Goal: Task Accomplishment & Management: Manage account settings

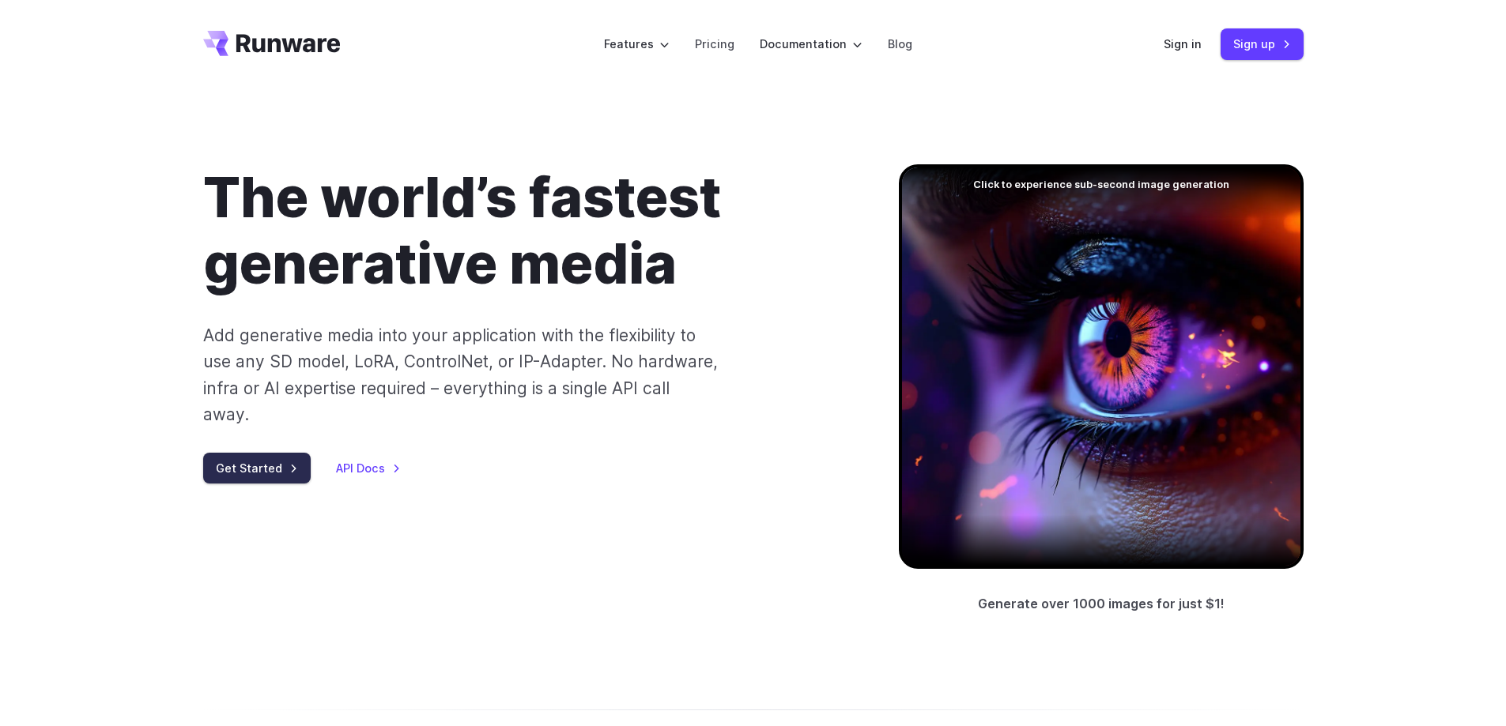
click at [300, 453] on link "Get Started" at bounding box center [256, 468] width 107 height 31
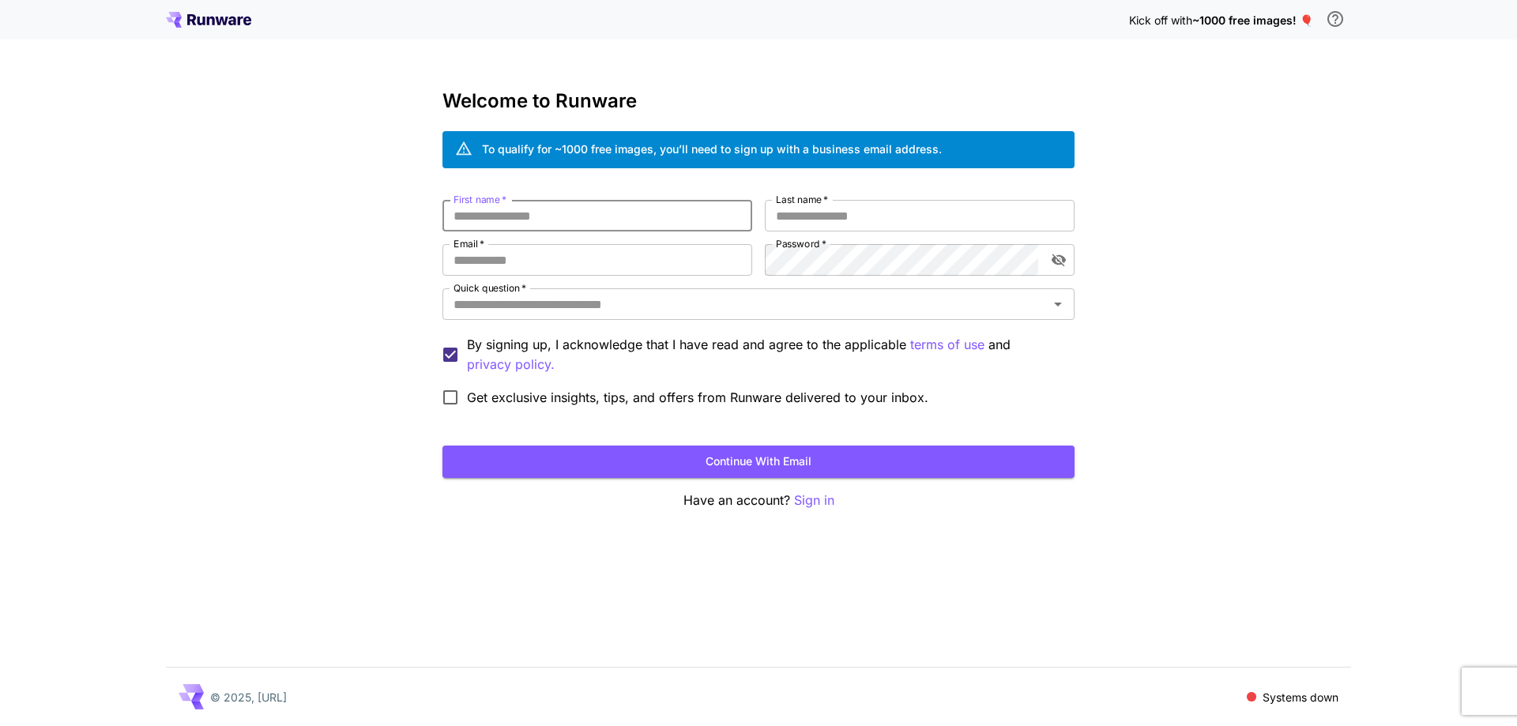
click at [525, 201] on input "First name   *" at bounding box center [598, 216] width 310 height 32
click at [646, 221] on input "First name   *" at bounding box center [598, 216] width 310 height 32
type input "**********"
click at [799, 211] on input "Last name   *" at bounding box center [920, 216] width 310 height 32
type input "*"
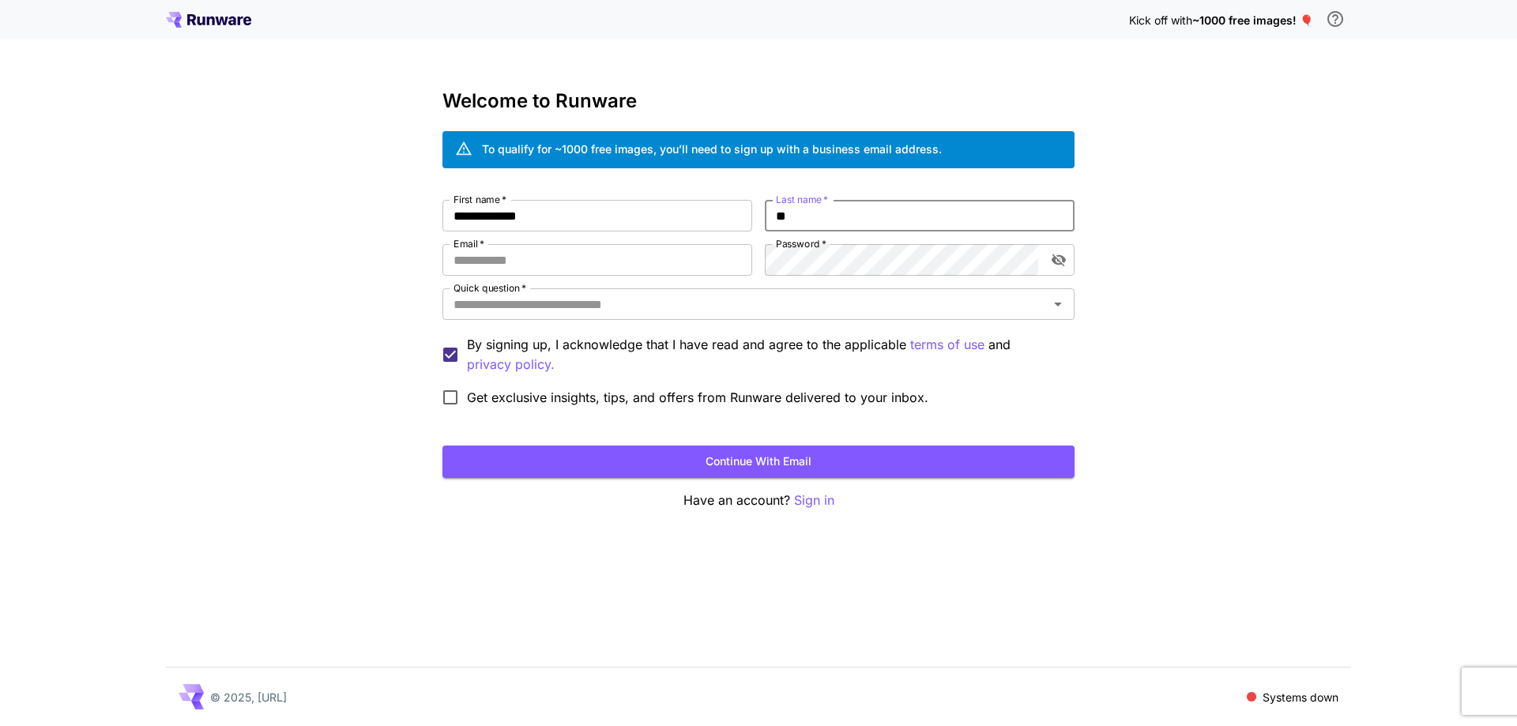
type input "*"
type input "*****"
click at [644, 259] on input "Email   *" at bounding box center [598, 260] width 310 height 32
drag, startPoint x: 590, startPoint y: 261, endPoint x: 636, endPoint y: 259, distance: 45.9
click at [590, 261] on input "**********" at bounding box center [598, 260] width 310 height 32
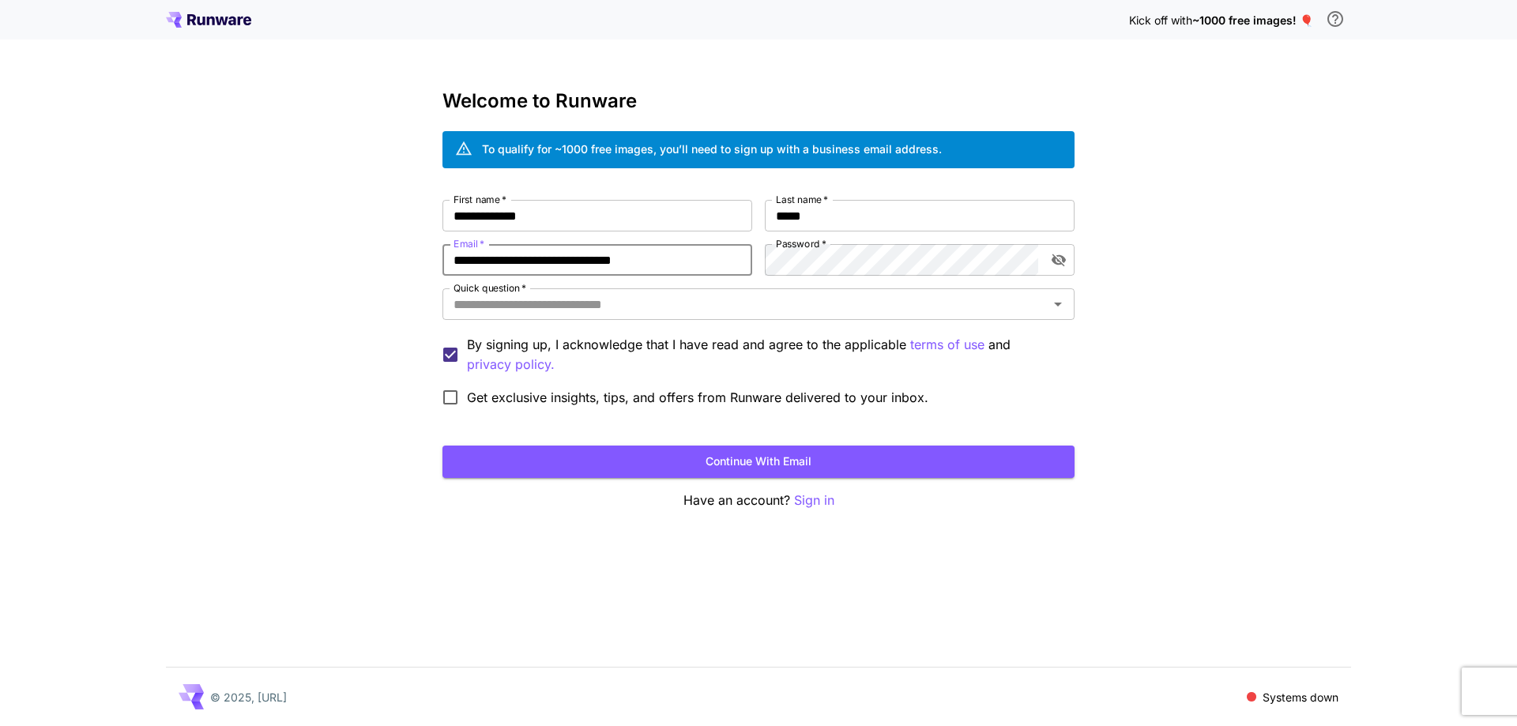
type input "**********"
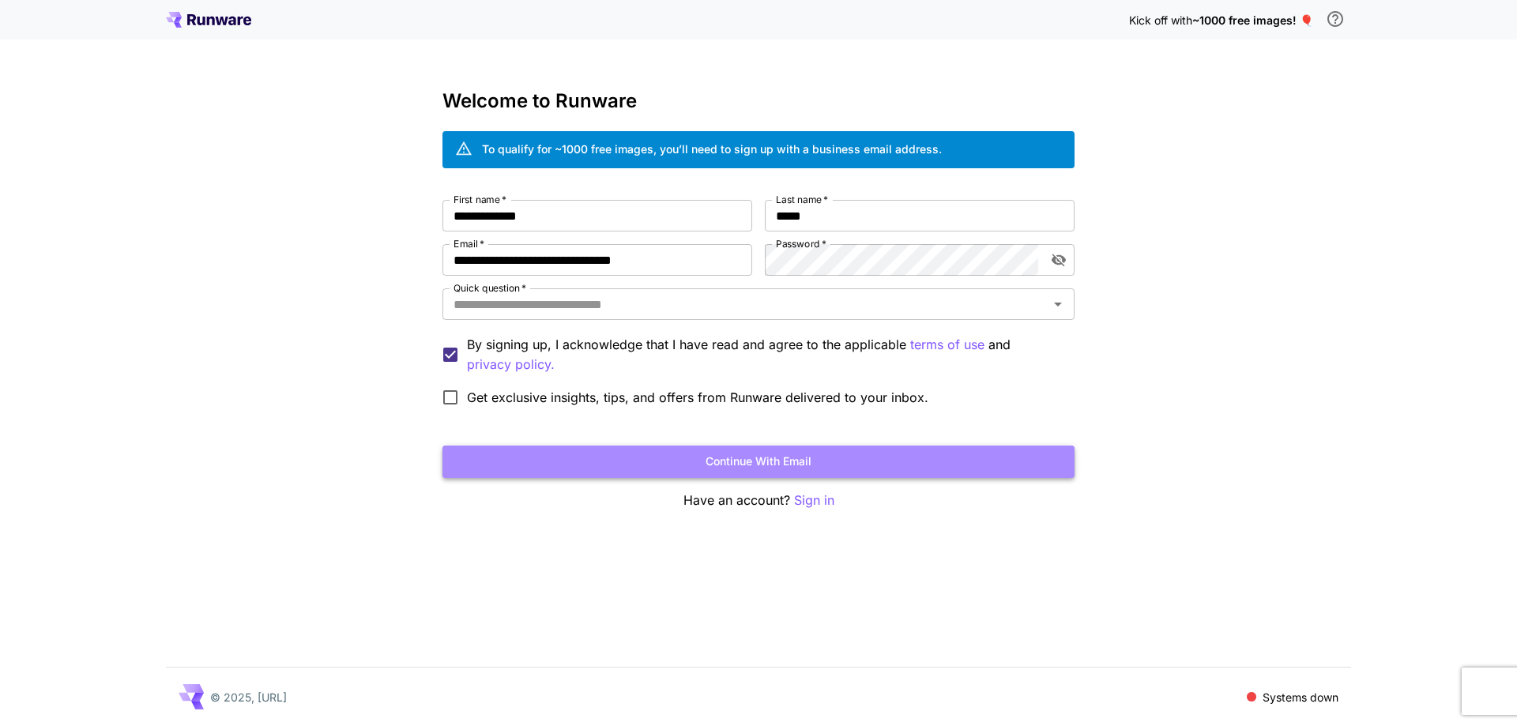
click at [684, 465] on button "Continue with email" at bounding box center [759, 462] width 632 height 32
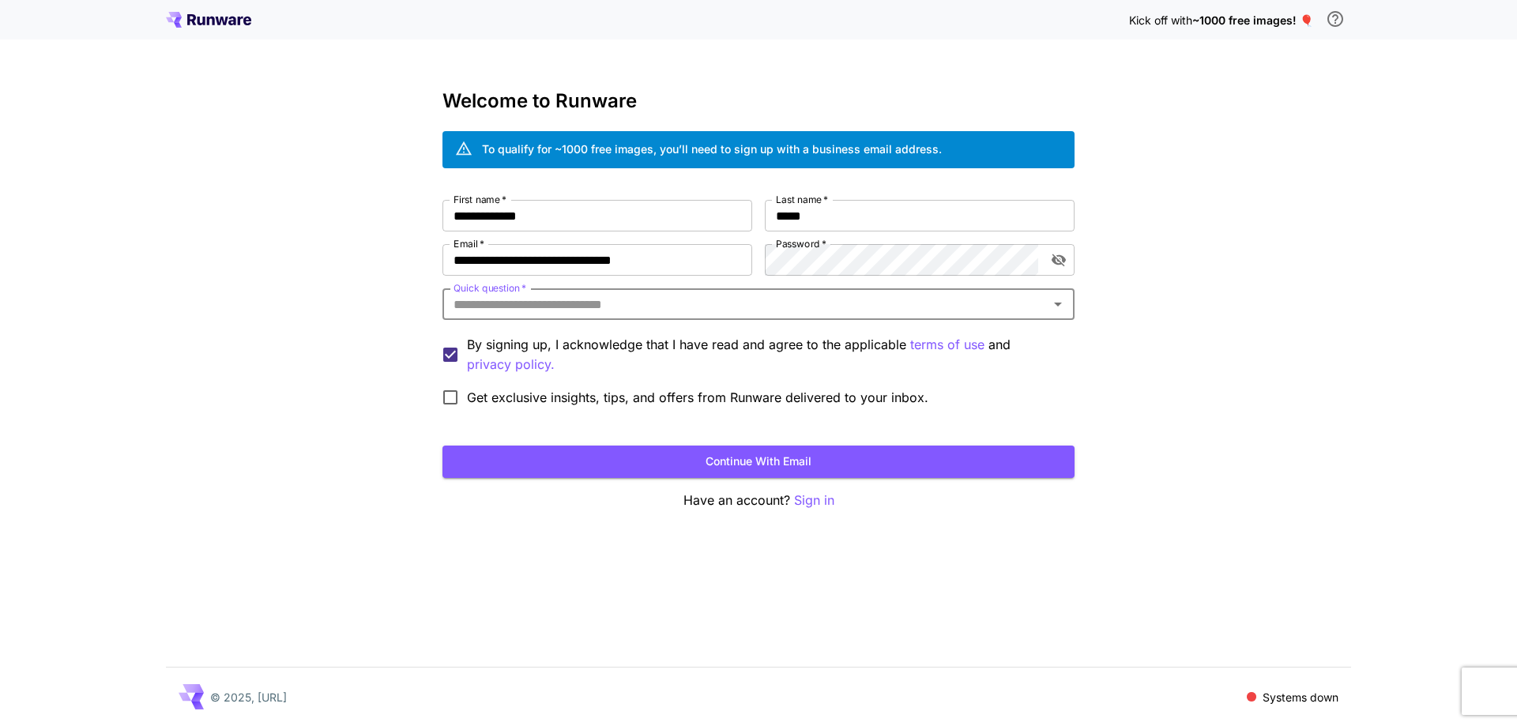
click at [954, 304] on input "Quick question   *" at bounding box center [745, 304] width 597 height 22
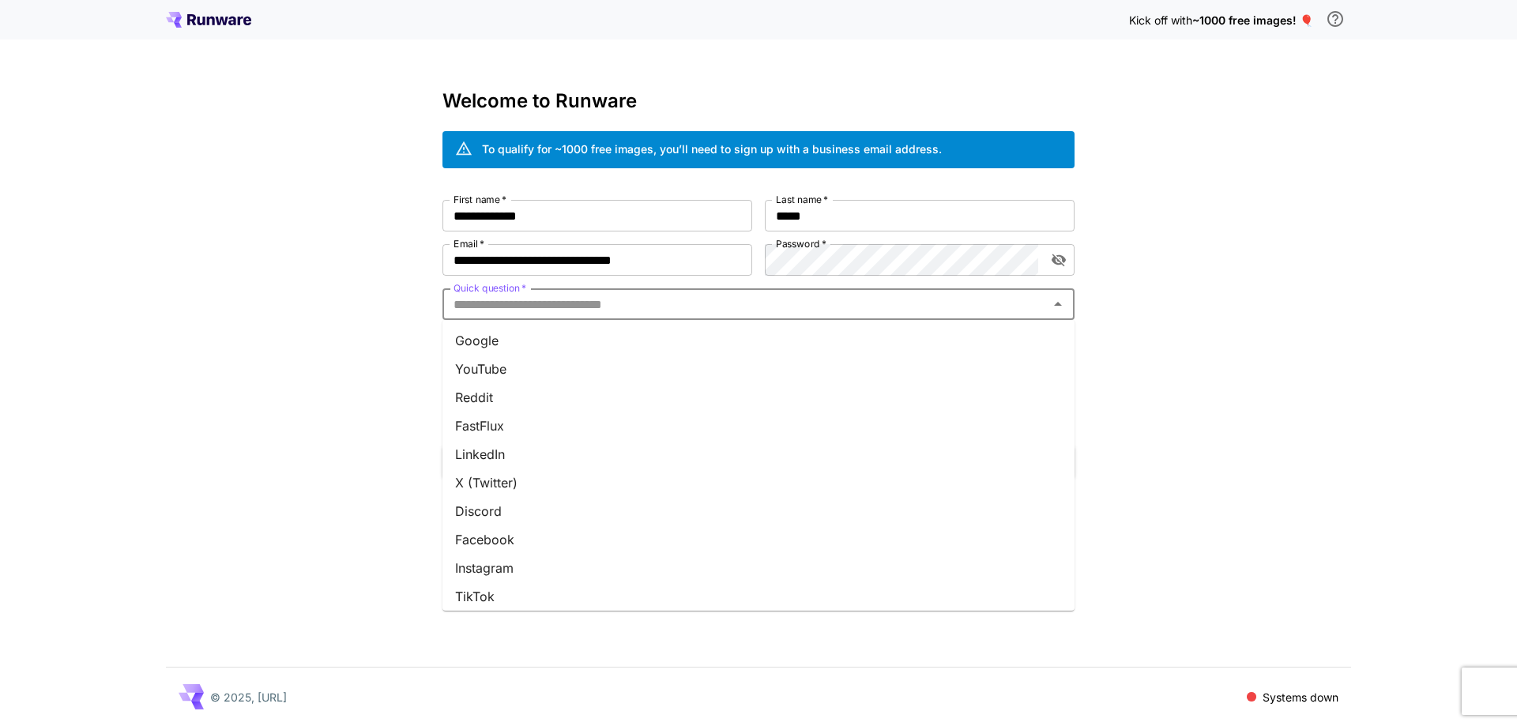
click at [576, 371] on li "YouTube" at bounding box center [759, 369] width 632 height 28
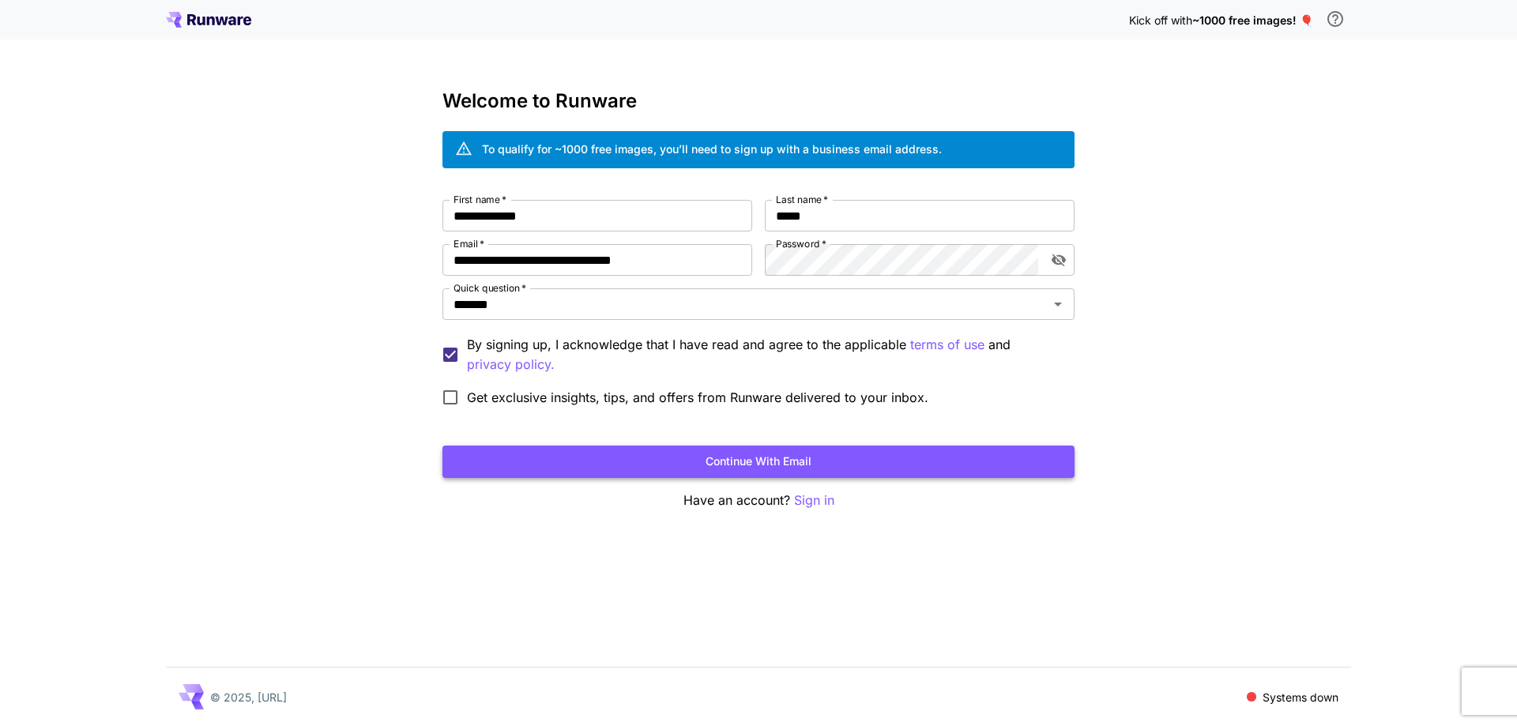
click at [630, 451] on button "Continue with email" at bounding box center [759, 462] width 632 height 32
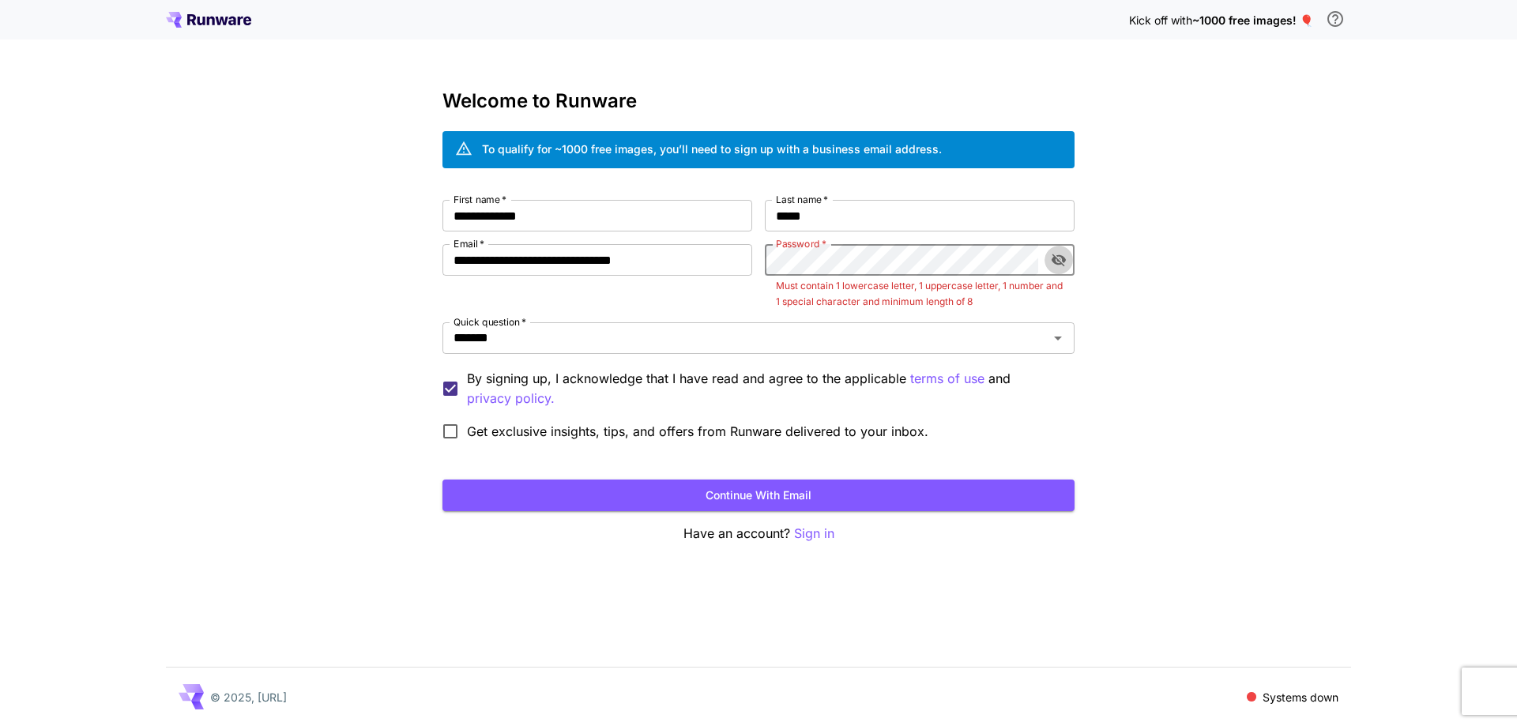
click at [1052, 253] on icon "toggle password visibility" at bounding box center [1059, 260] width 16 height 16
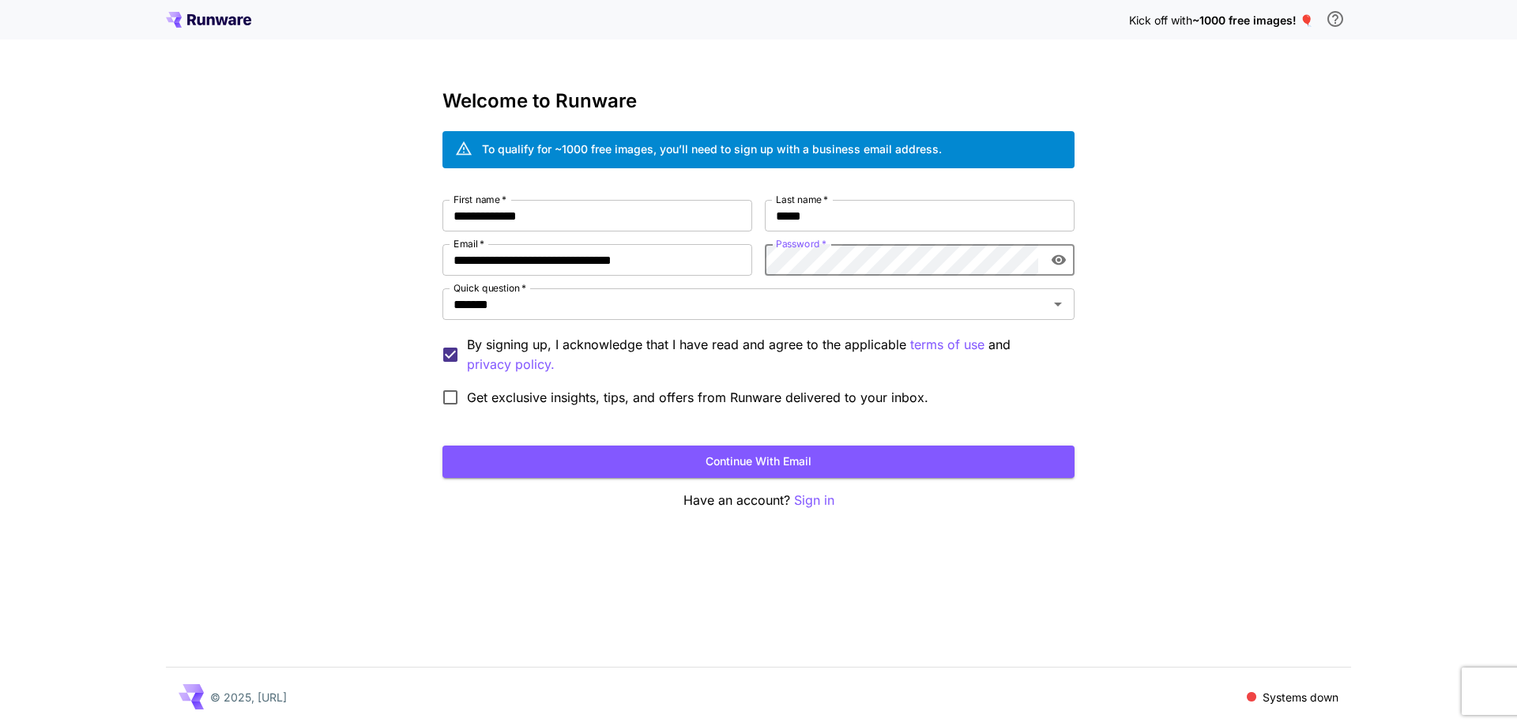
click button "Continue with email" at bounding box center [759, 462] width 632 height 32
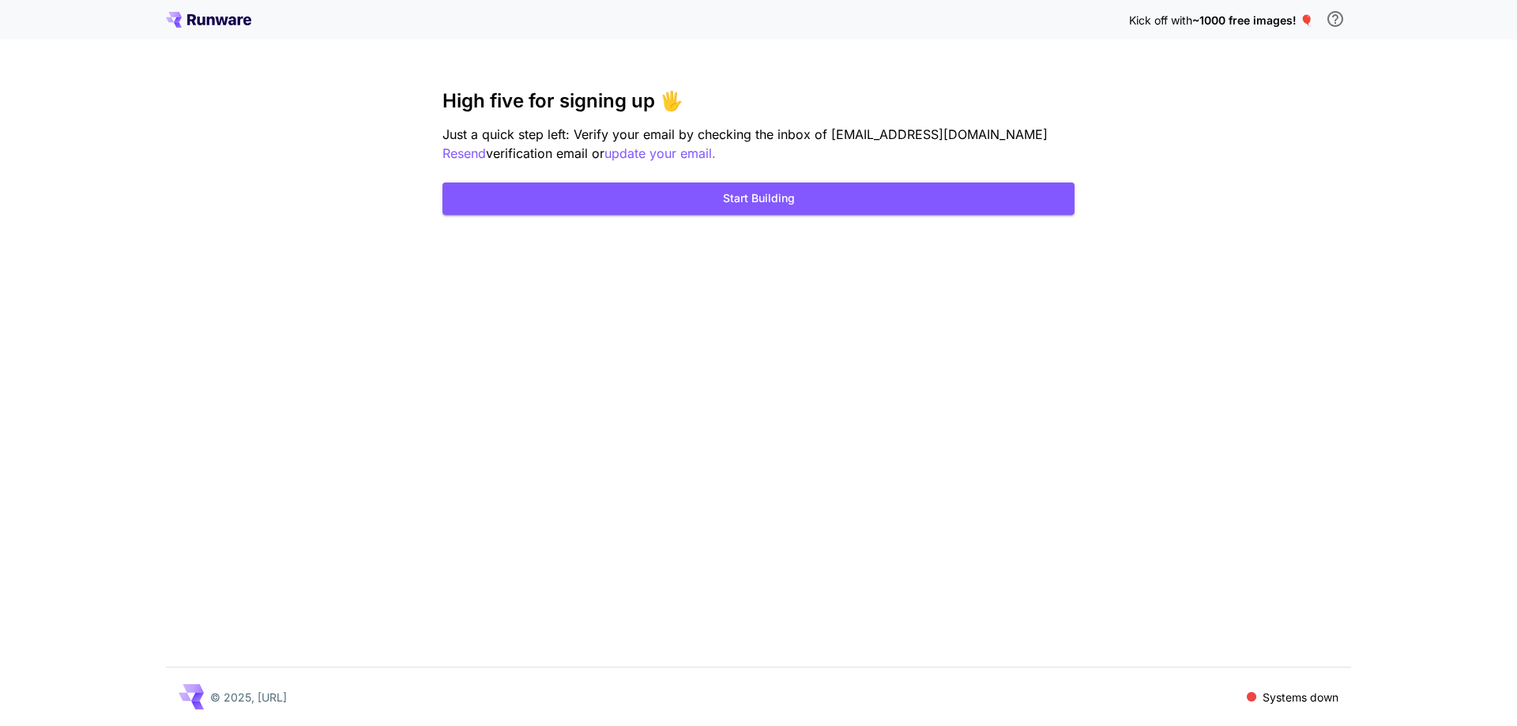
click at [743, 376] on div "Kick off with ~1000 free images! 🎈 High five for signing up 🖐️ Just a quick ste…" at bounding box center [758, 363] width 1517 height 726
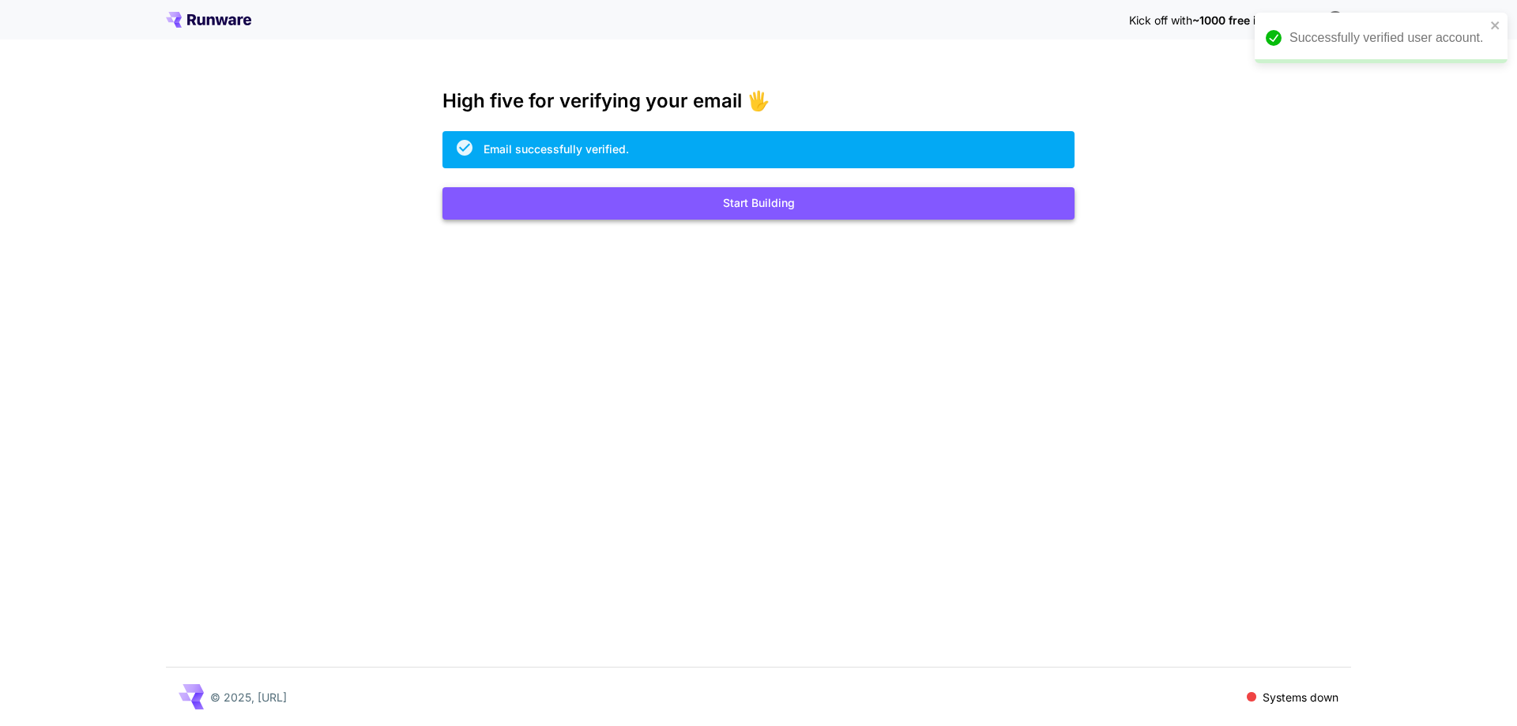
click at [758, 201] on button "Start Building" at bounding box center [759, 203] width 632 height 32
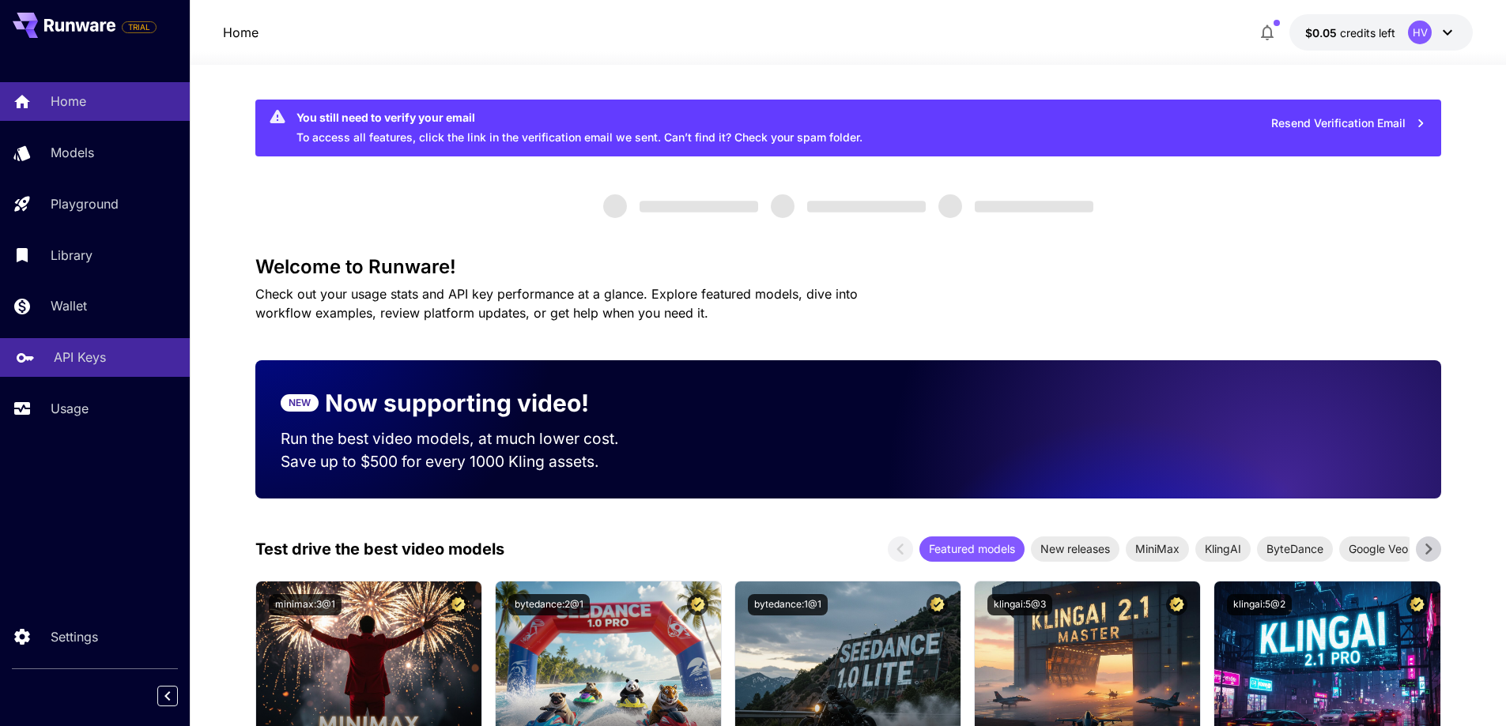
click at [133, 352] on div "API Keys" at bounding box center [115, 357] width 123 height 19
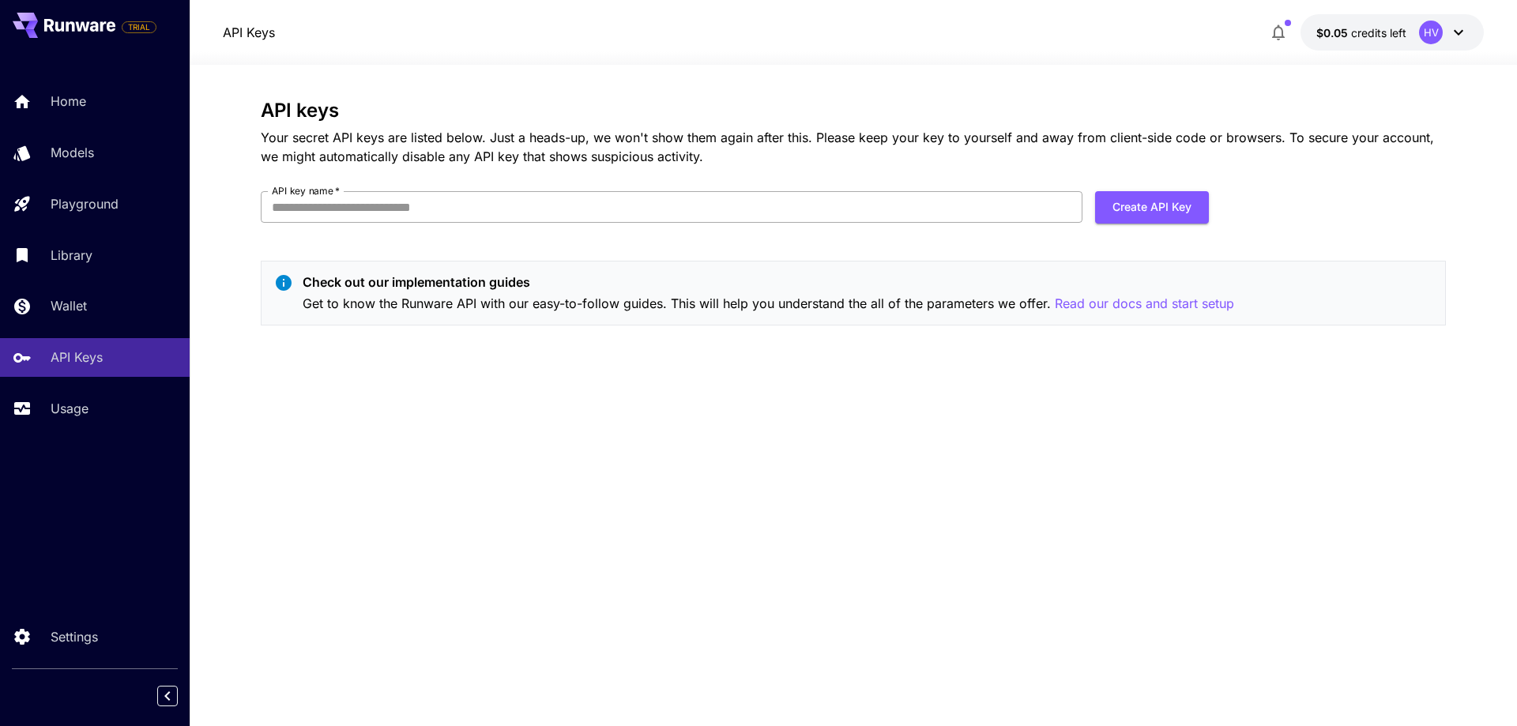
click at [780, 198] on input "API key name   *" at bounding box center [672, 207] width 822 height 32
type input "**********"
click at [1205, 213] on button "Create API Key" at bounding box center [1152, 207] width 114 height 32
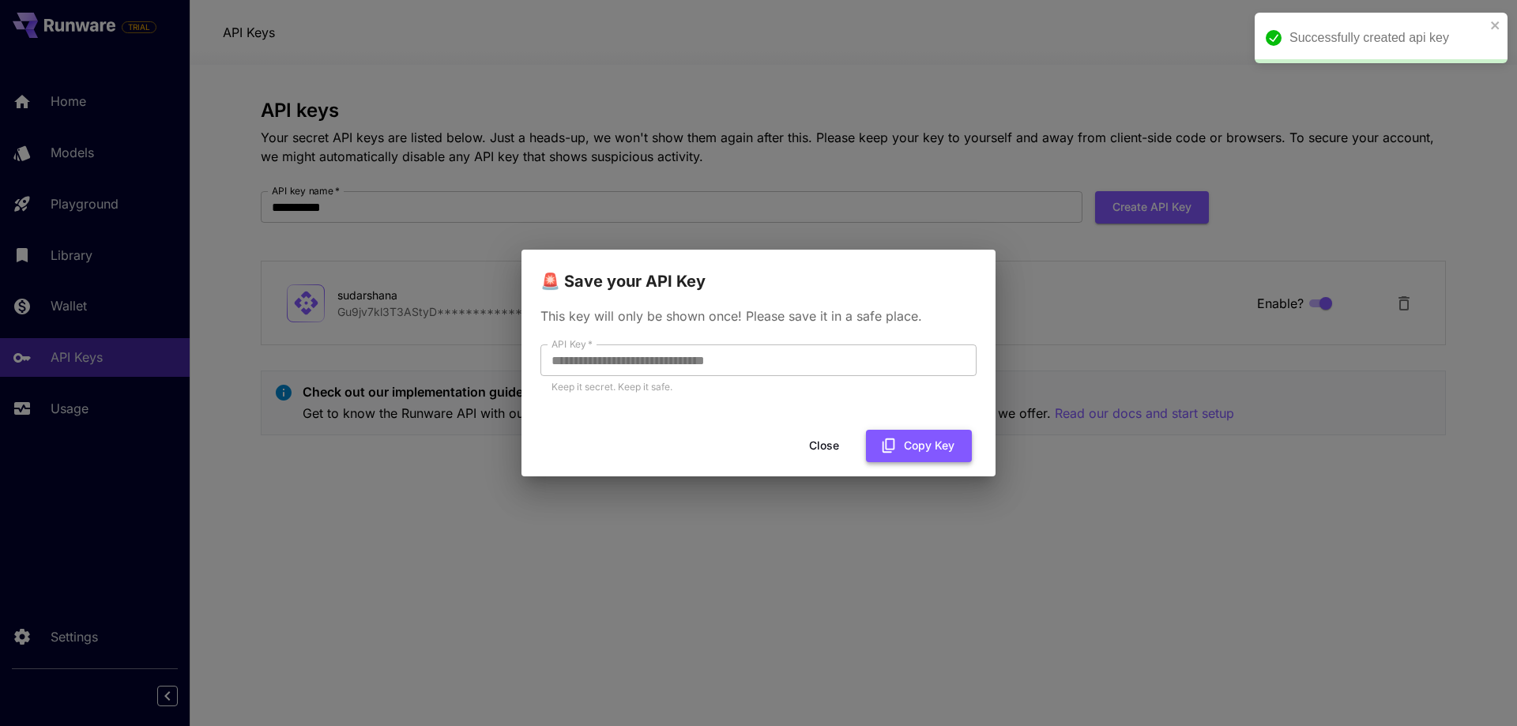
click at [938, 443] on button "Copy Key" at bounding box center [919, 446] width 106 height 32
click at [427, 483] on div "**********" at bounding box center [758, 363] width 1517 height 726
click at [815, 443] on button "Close" at bounding box center [824, 446] width 71 height 32
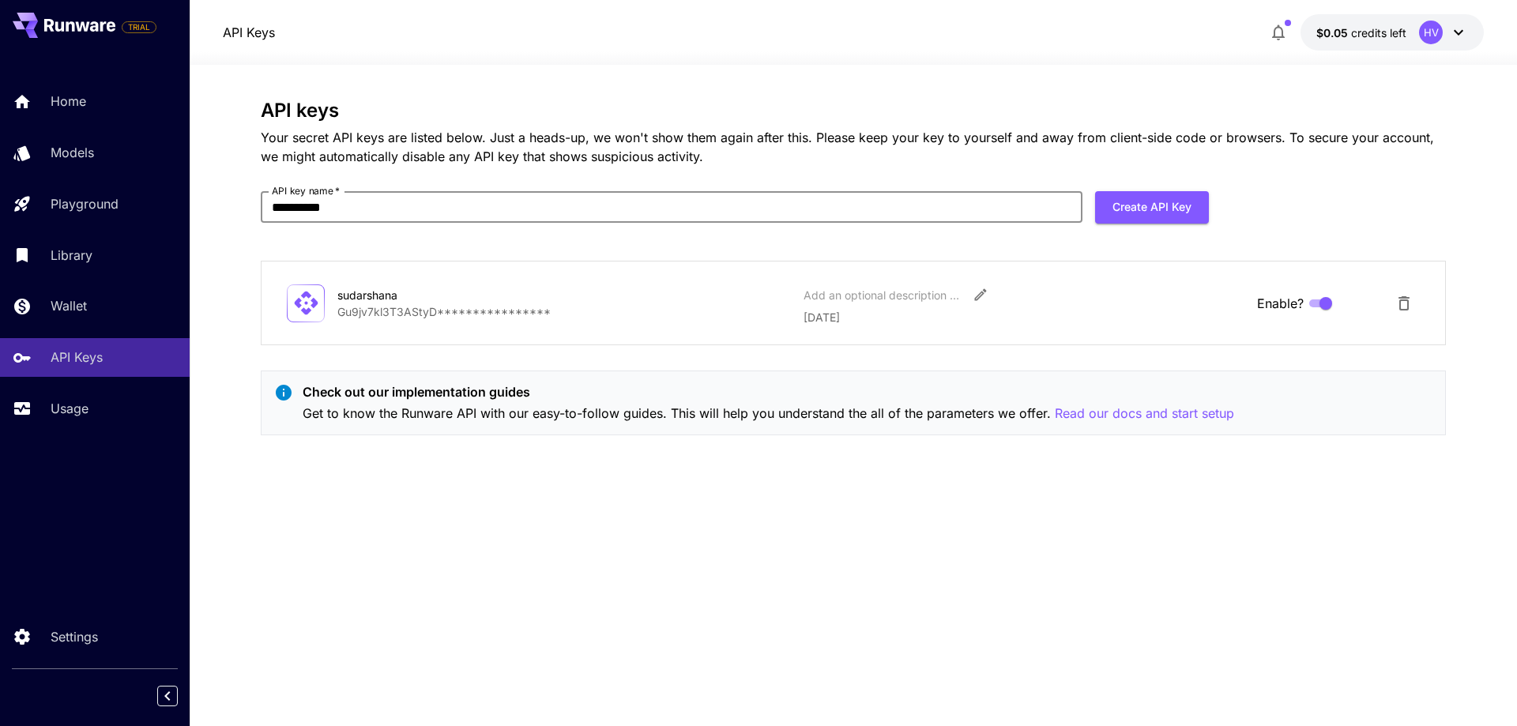
click at [536, 217] on input "**********" at bounding box center [672, 207] width 822 height 32
click at [943, 500] on div "**********" at bounding box center [853, 396] width 1185 height 592
click at [119, 84] on link "Home" at bounding box center [95, 101] width 190 height 39
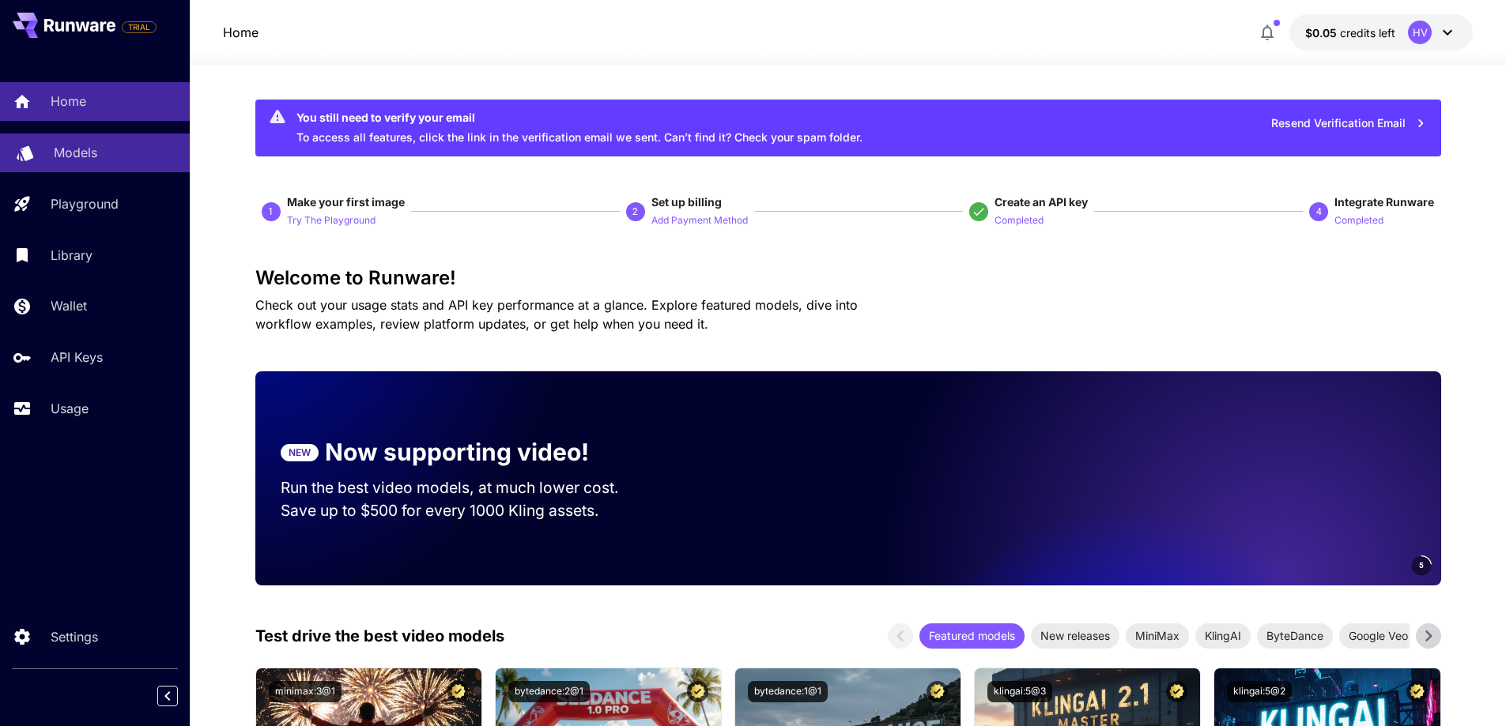
click at [122, 152] on div "Models" at bounding box center [115, 152] width 123 height 19
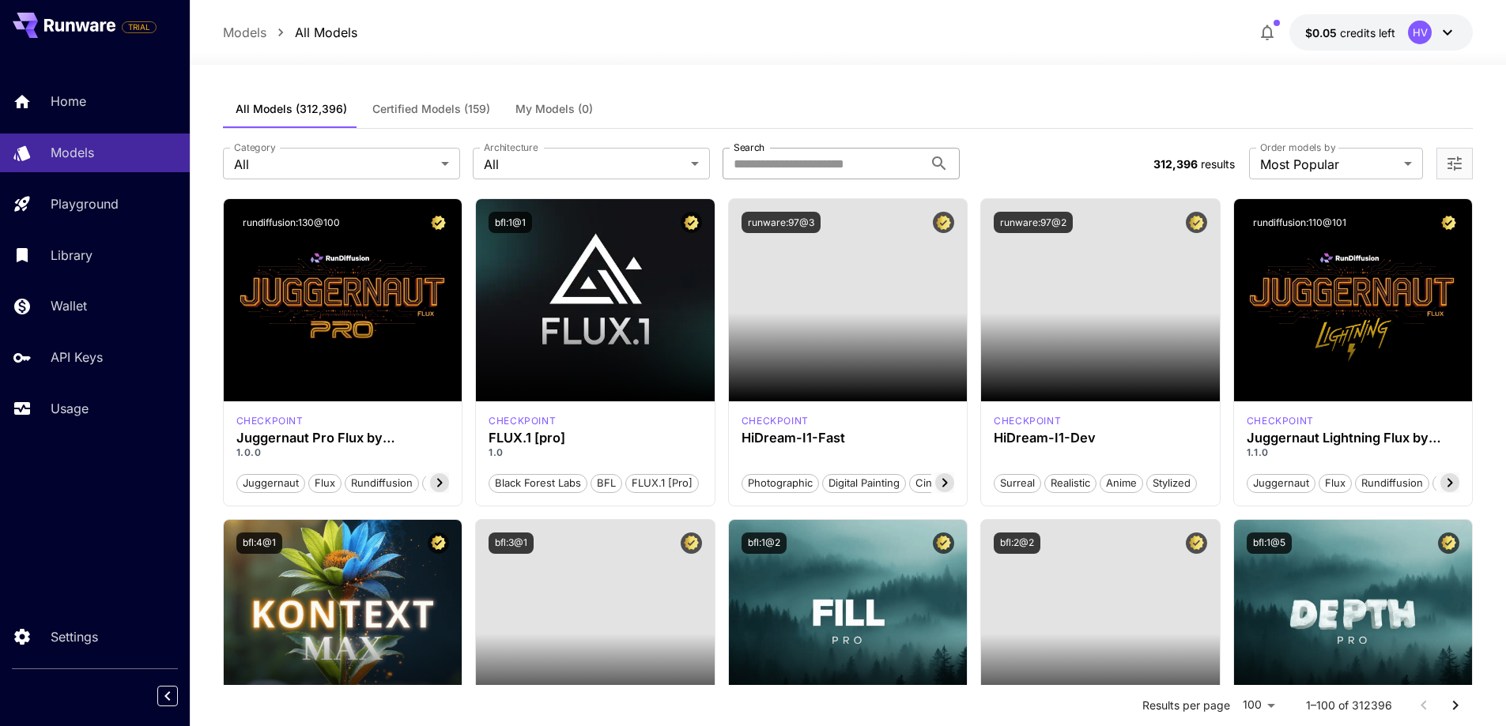
click at [829, 160] on input "Search" at bounding box center [822, 164] width 201 height 32
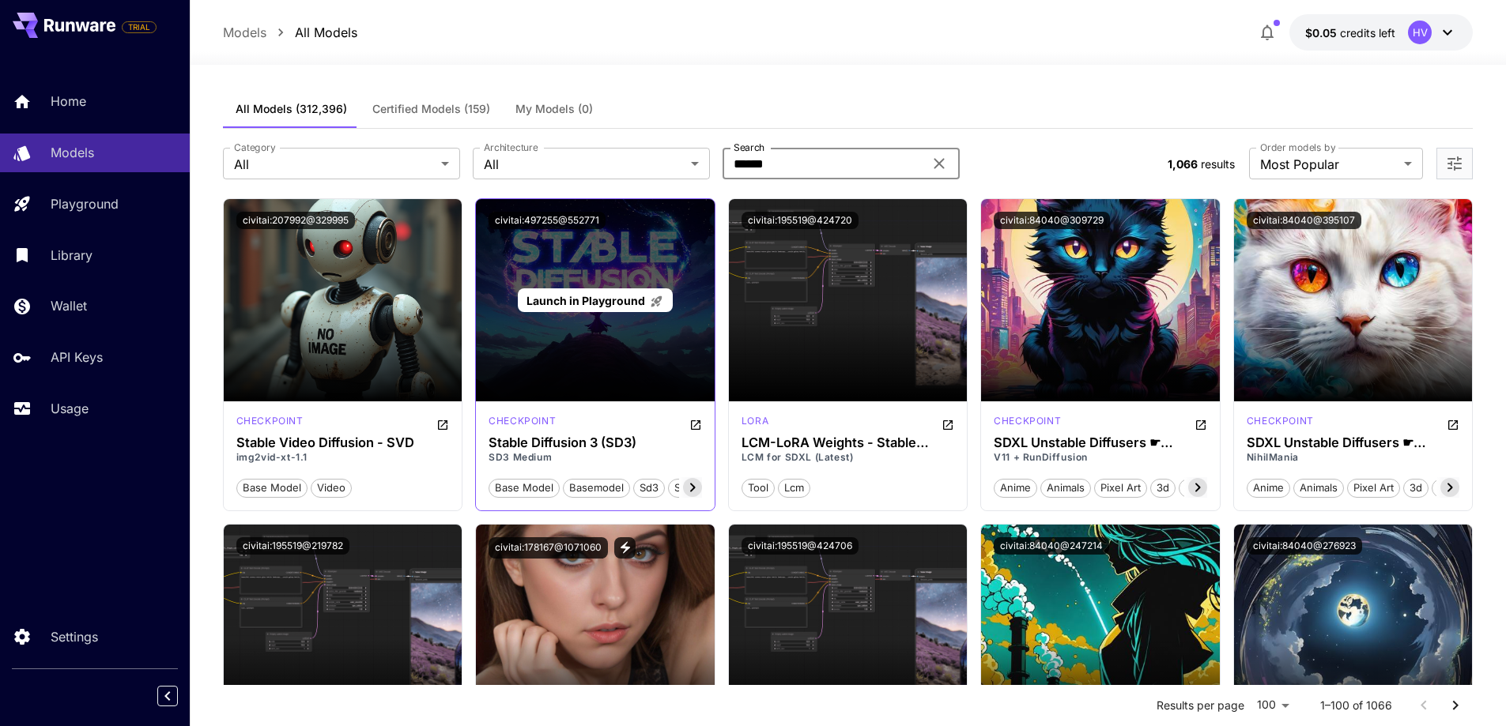
type input "******"
click at [601, 365] on div "Launch in Playground" at bounding box center [595, 300] width 239 height 202
click at [584, 301] on span "Launch in Playground" at bounding box center [585, 300] width 119 height 13
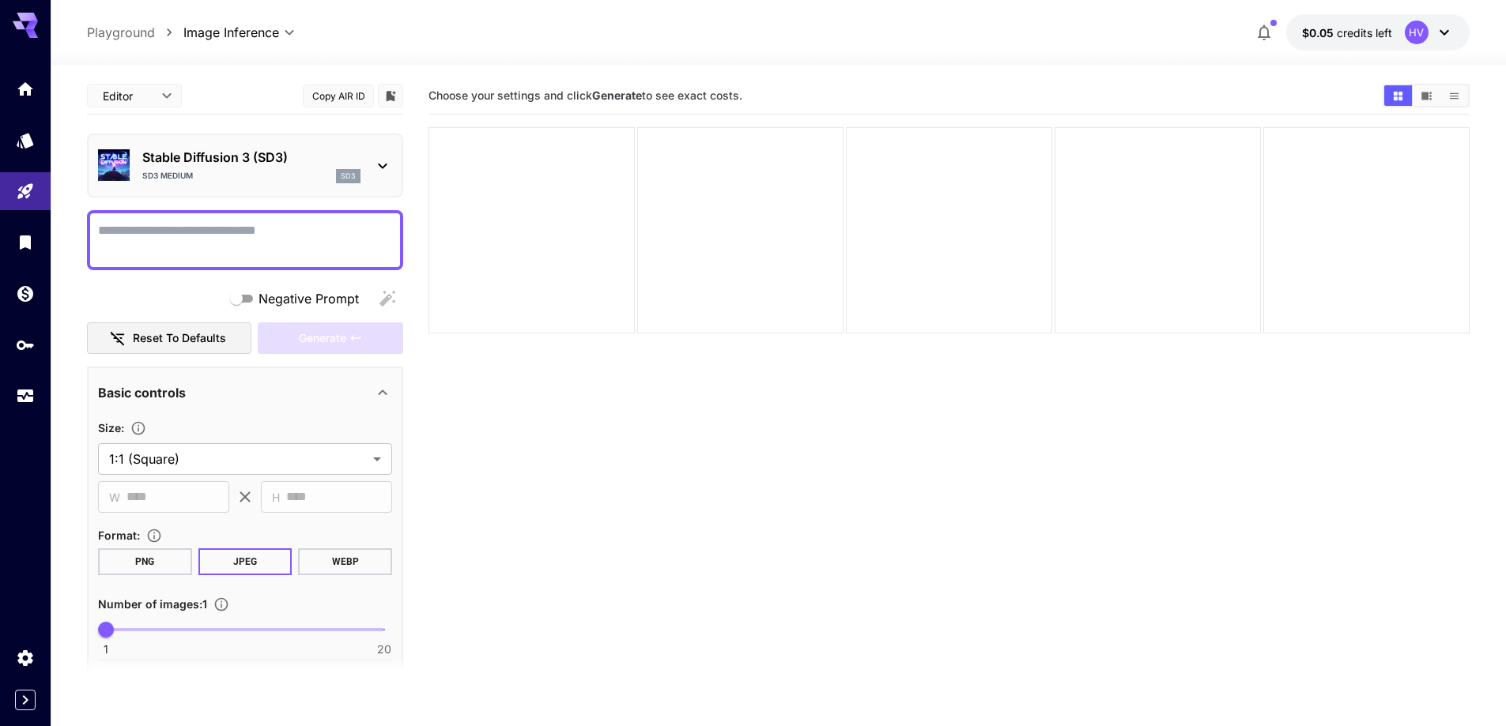
click at [1450, 32] on icon at bounding box center [1443, 32] width 19 height 19
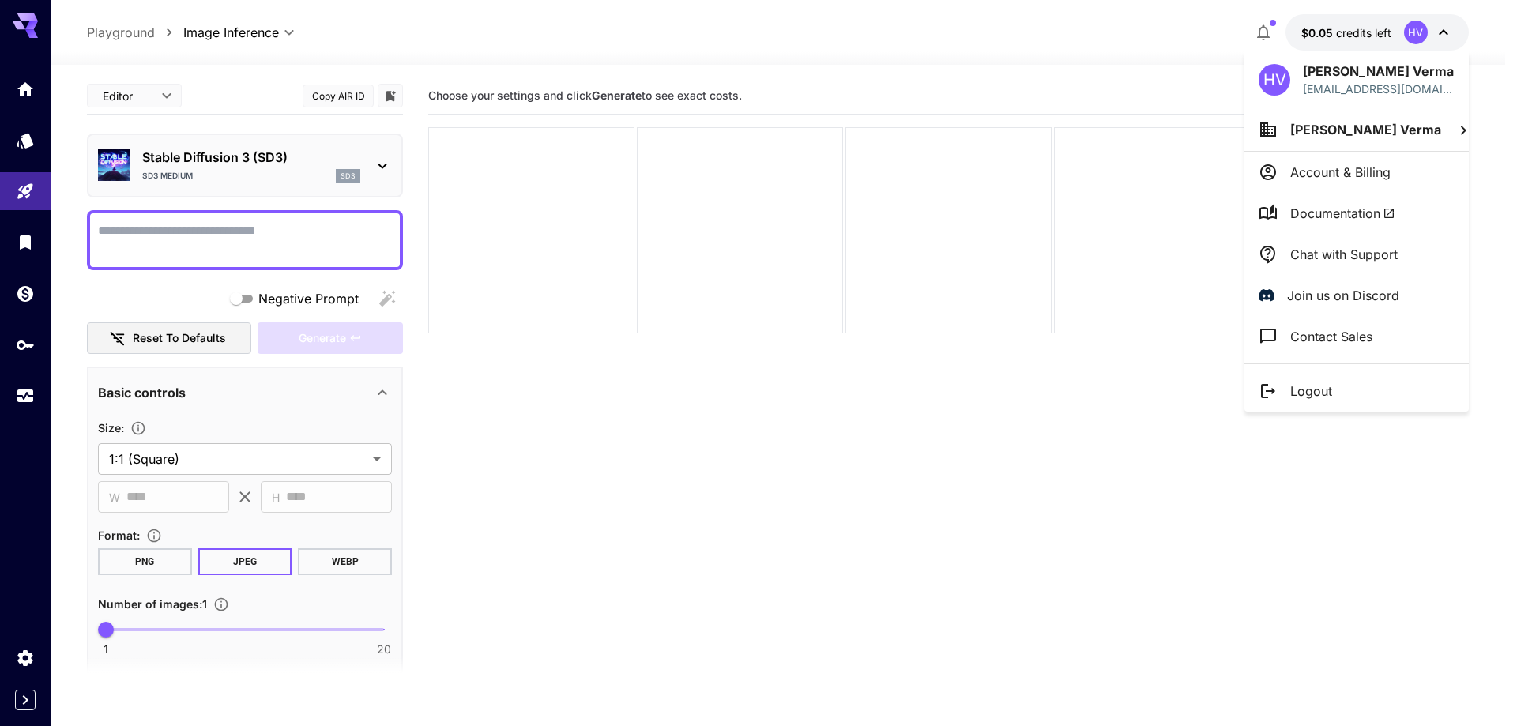
click at [1442, 39] on div at bounding box center [758, 363] width 1517 height 726
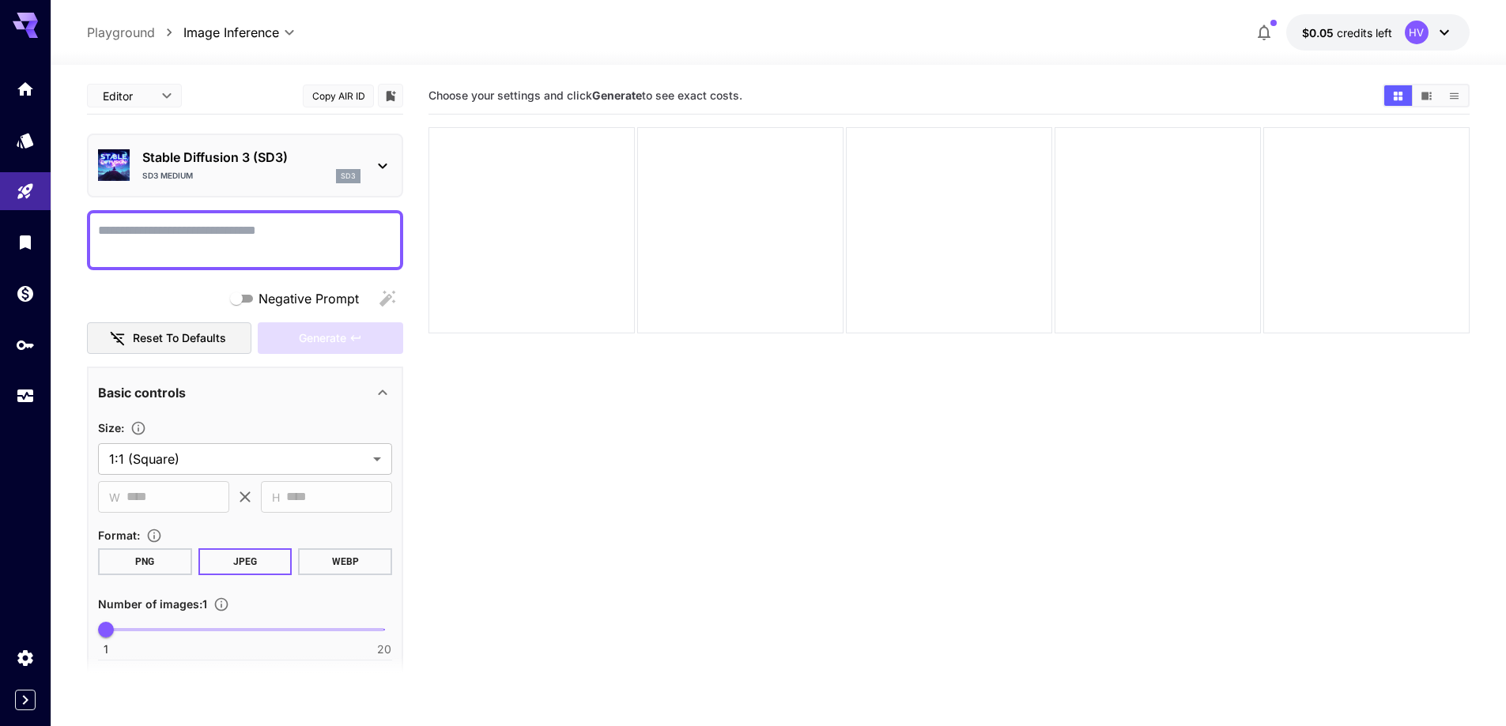
click at [488, 486] on section "Choose your settings and click Generate to see exact costs." at bounding box center [948, 440] width 1041 height 726
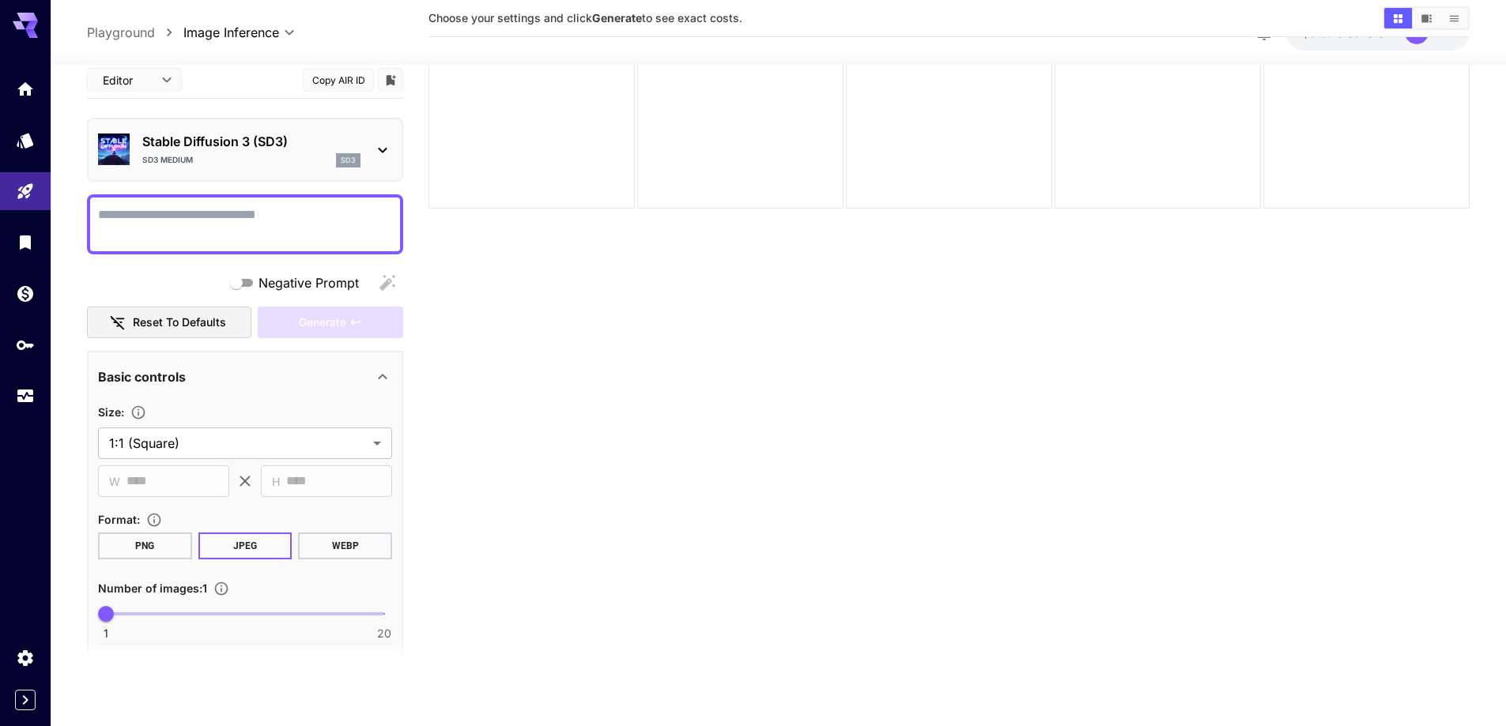
click at [349, 79] on button "Copy AIR ID" at bounding box center [338, 79] width 71 height 23
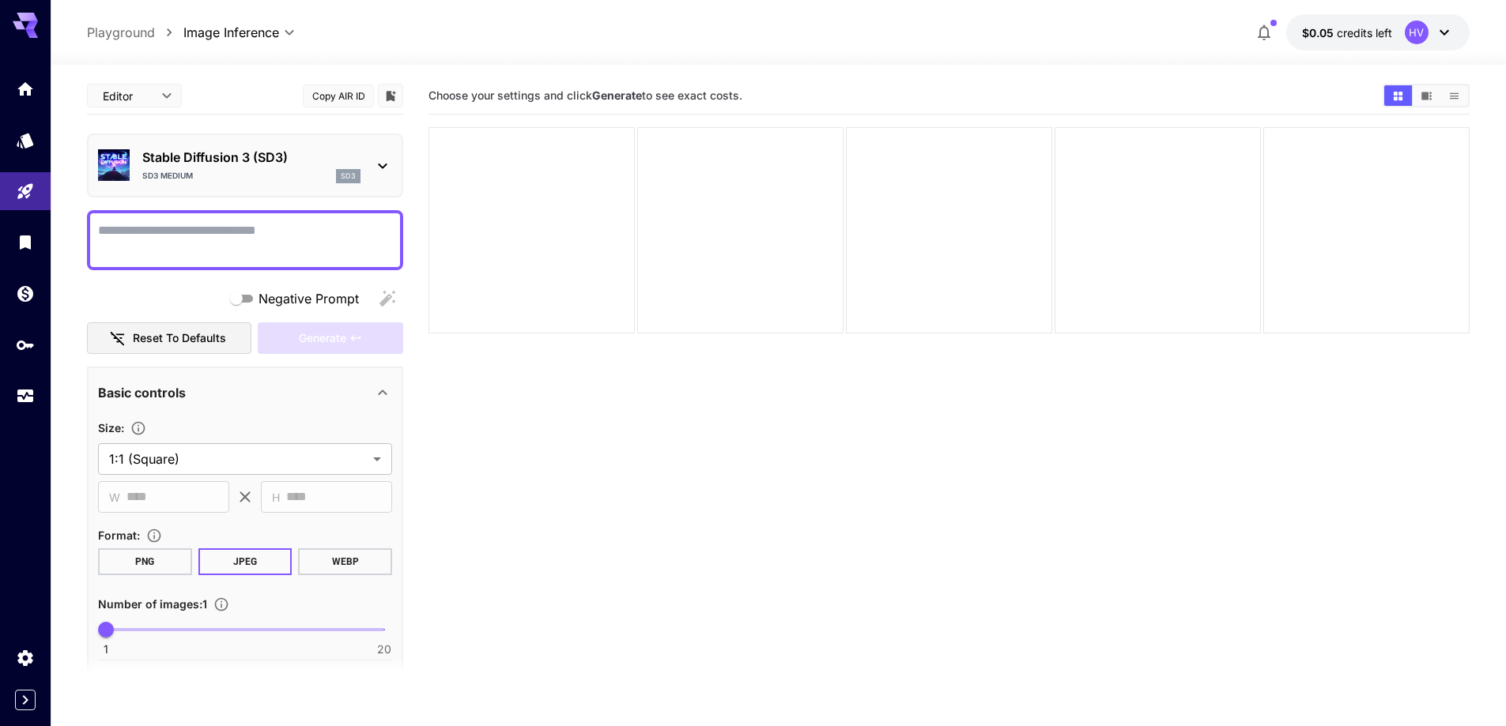
click at [449, 457] on section "Choose your settings and click Generate to see exact costs." at bounding box center [948, 440] width 1041 height 726
click at [4, 147] on link at bounding box center [25, 140] width 51 height 39
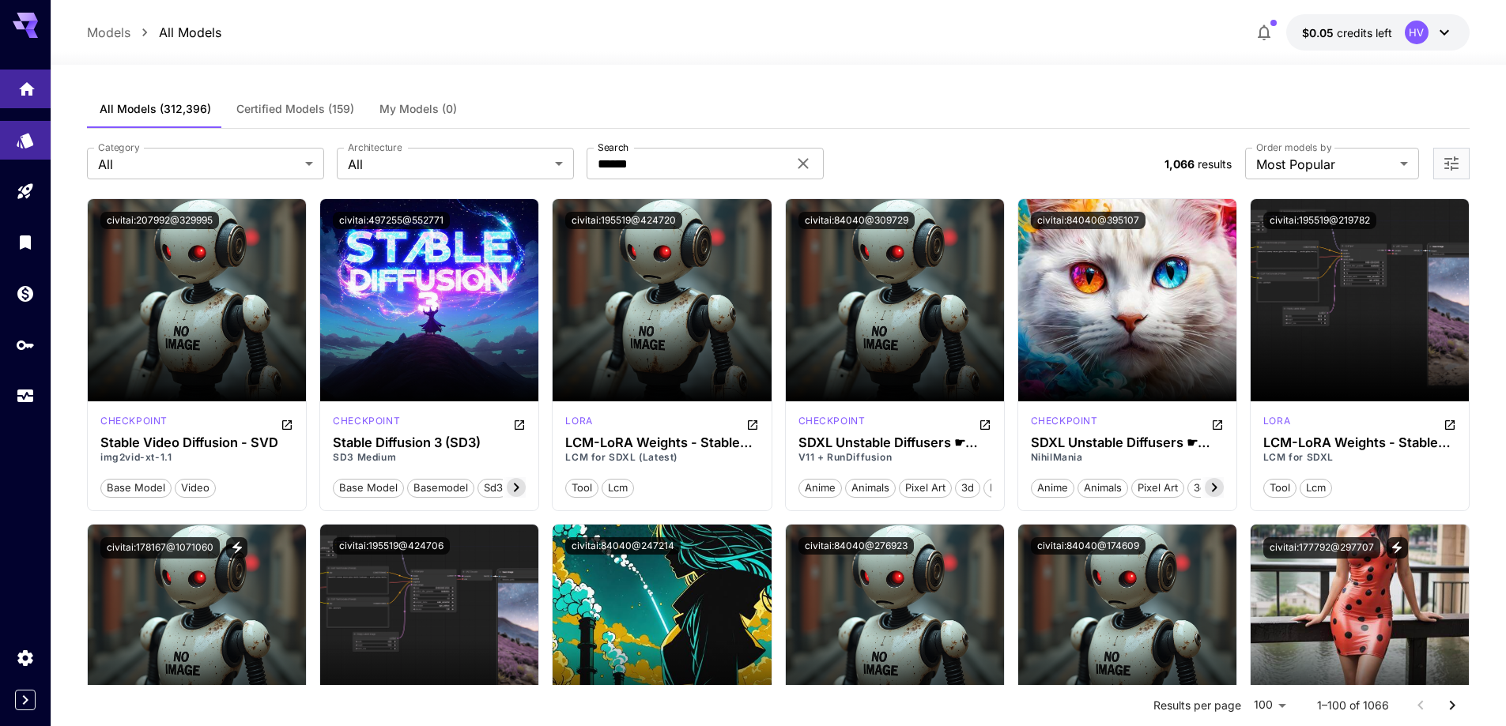
click at [25, 84] on icon "Home" at bounding box center [27, 84] width 16 height 13
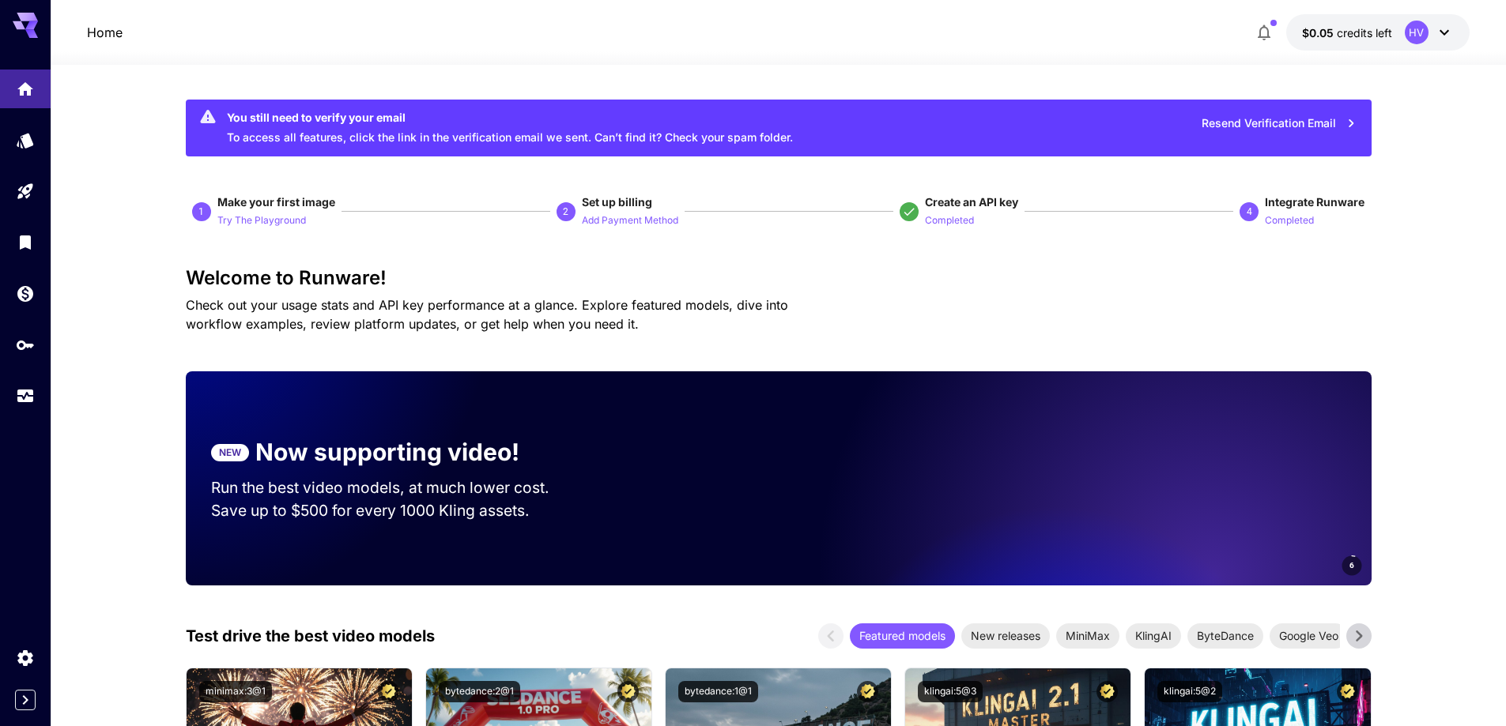
click at [17, 17] on icon at bounding box center [25, 25] width 25 height 25
click at [32, 707] on icon "Expand sidebar" at bounding box center [25, 700] width 19 height 19
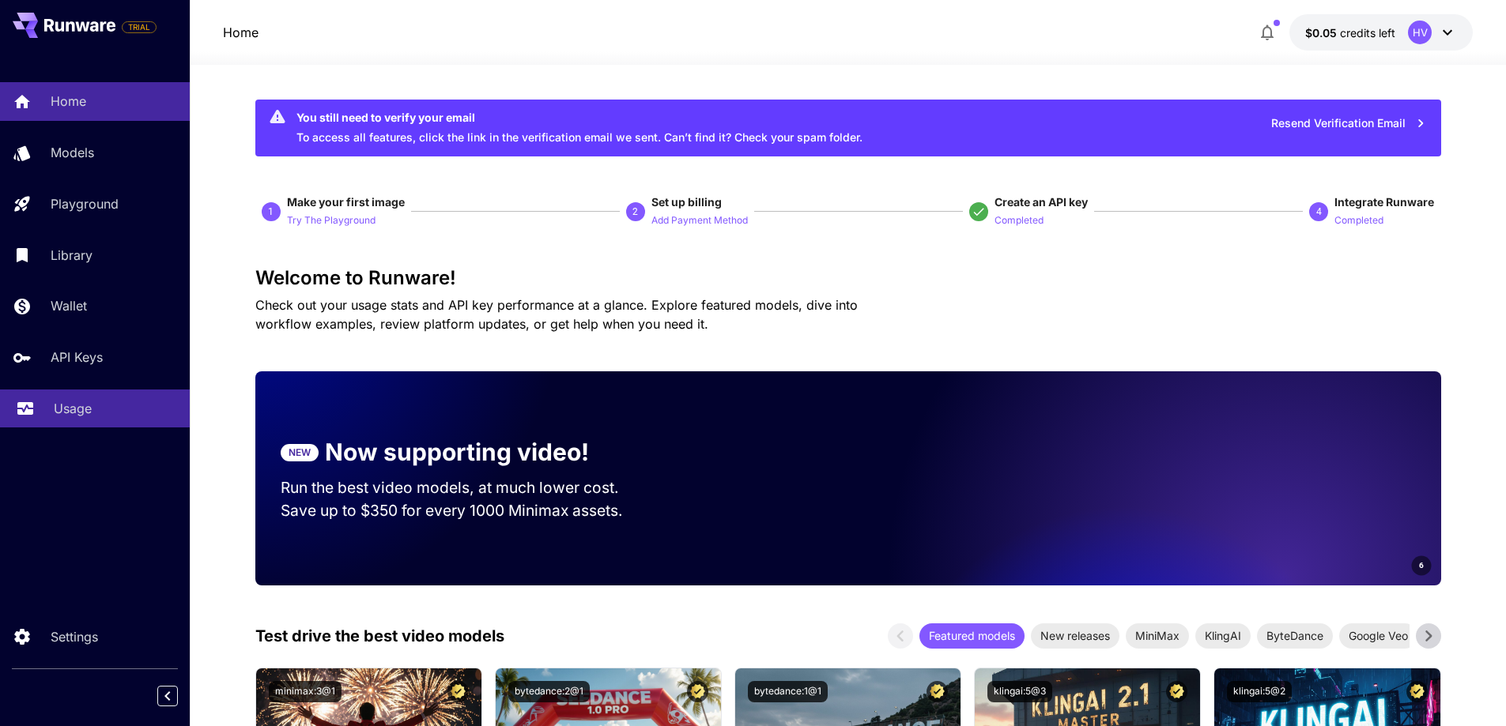
click at [104, 416] on div "Usage" at bounding box center [115, 408] width 123 height 19
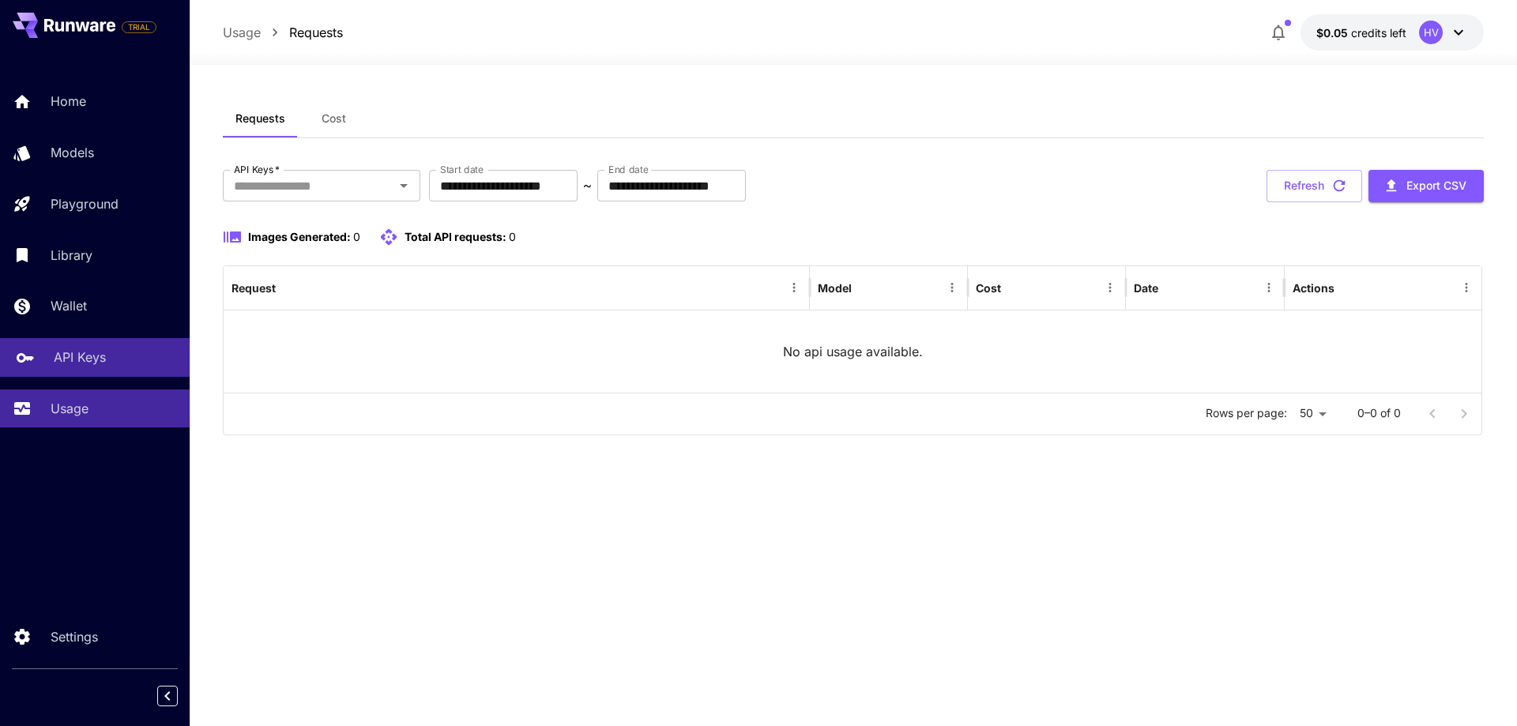
click at [96, 373] on link "API Keys" at bounding box center [95, 357] width 190 height 39
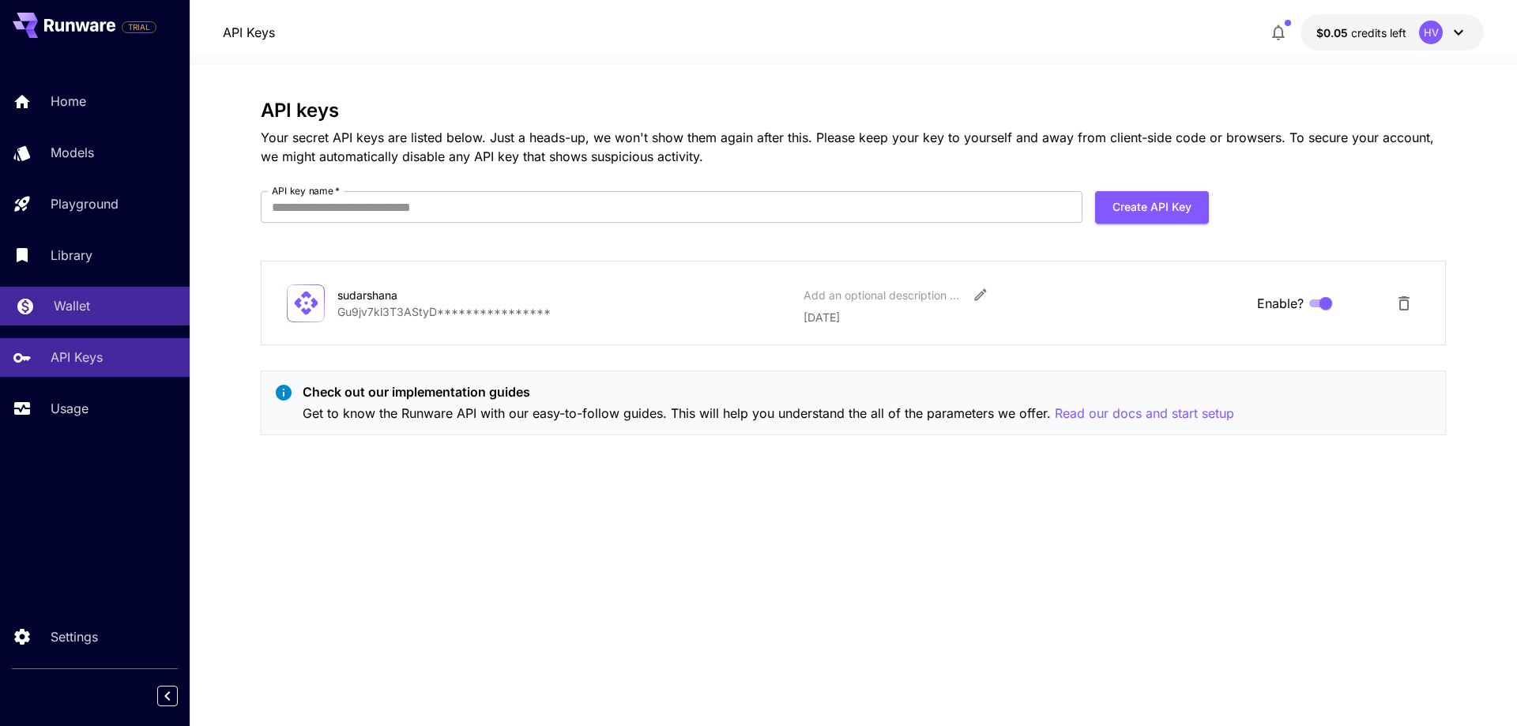
click at [96, 300] on div "Wallet" at bounding box center [115, 305] width 123 height 19
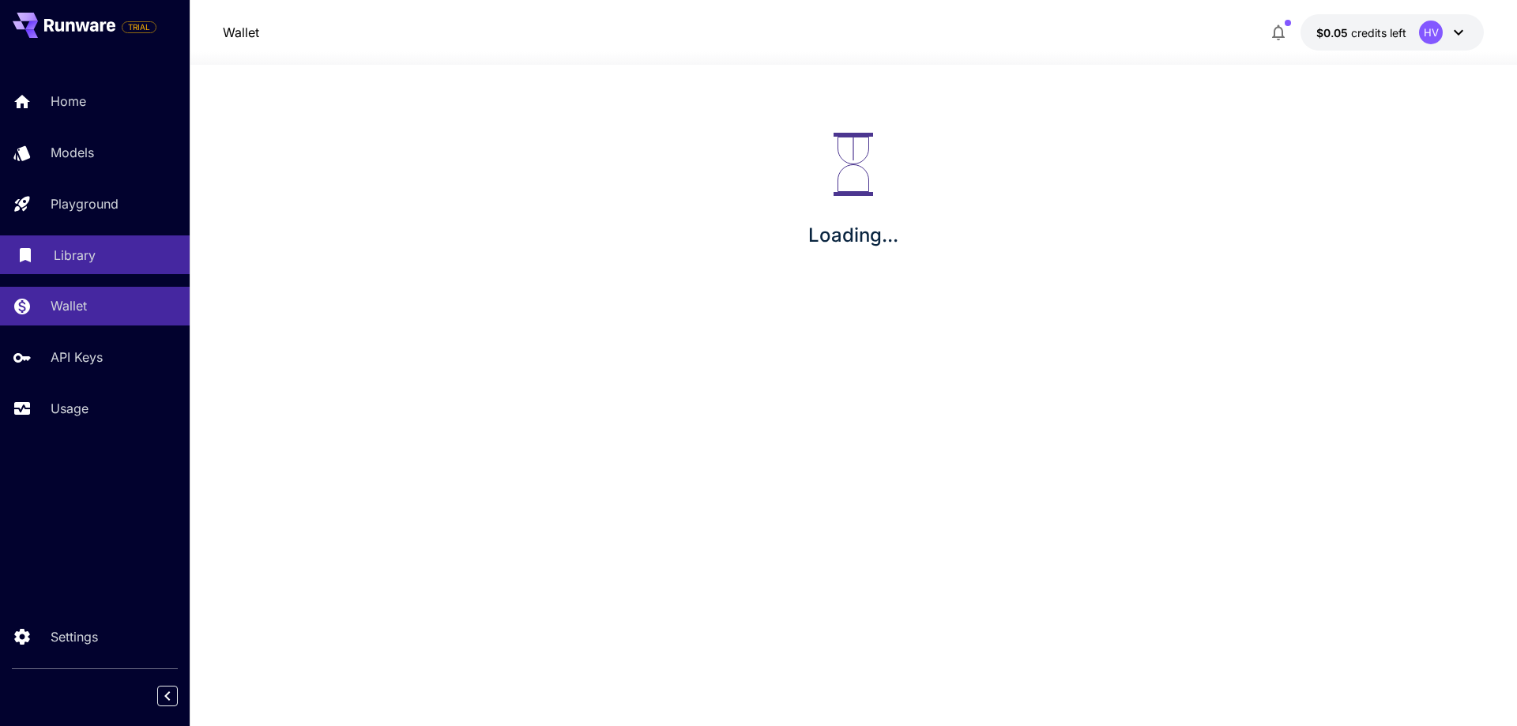
click at [96, 271] on link "Library" at bounding box center [95, 255] width 190 height 39
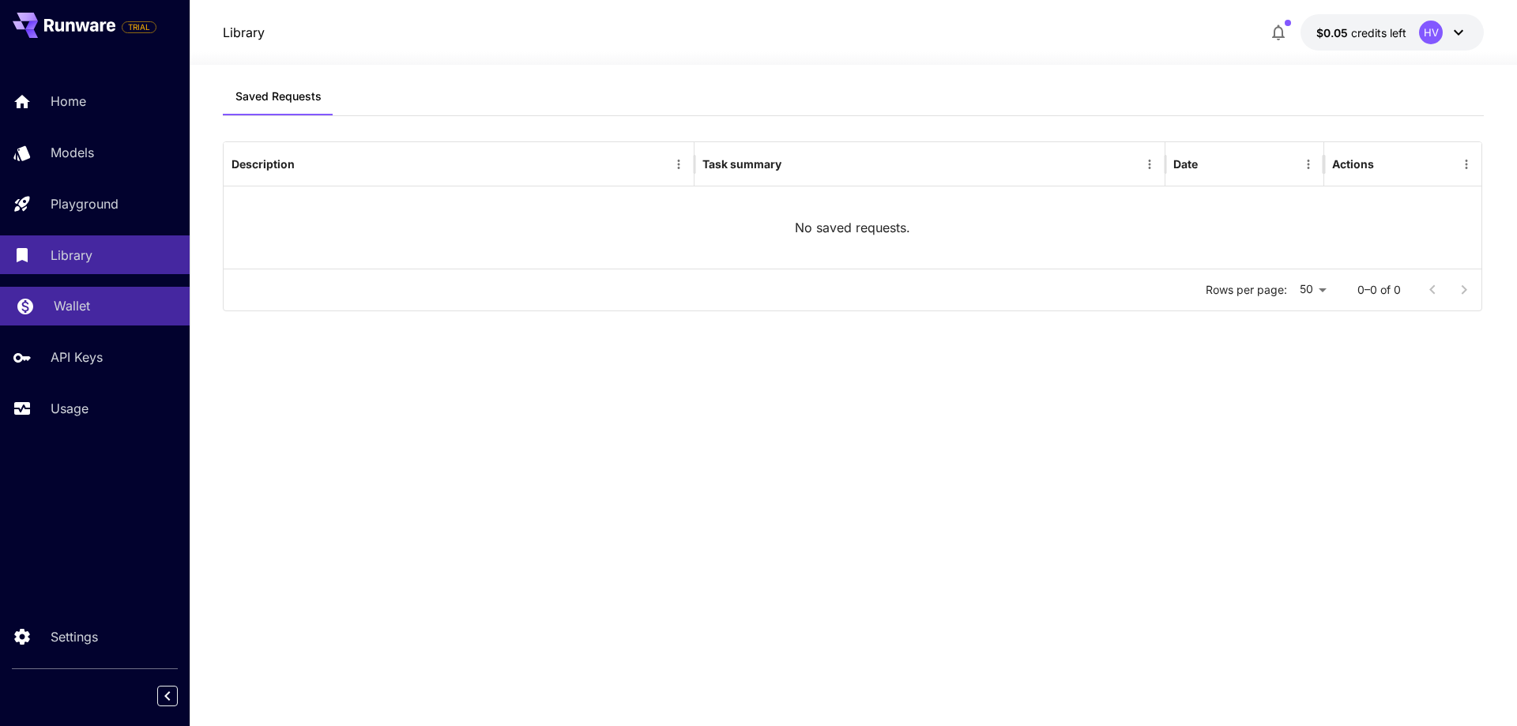
click at [92, 294] on link "Wallet" at bounding box center [95, 306] width 190 height 39
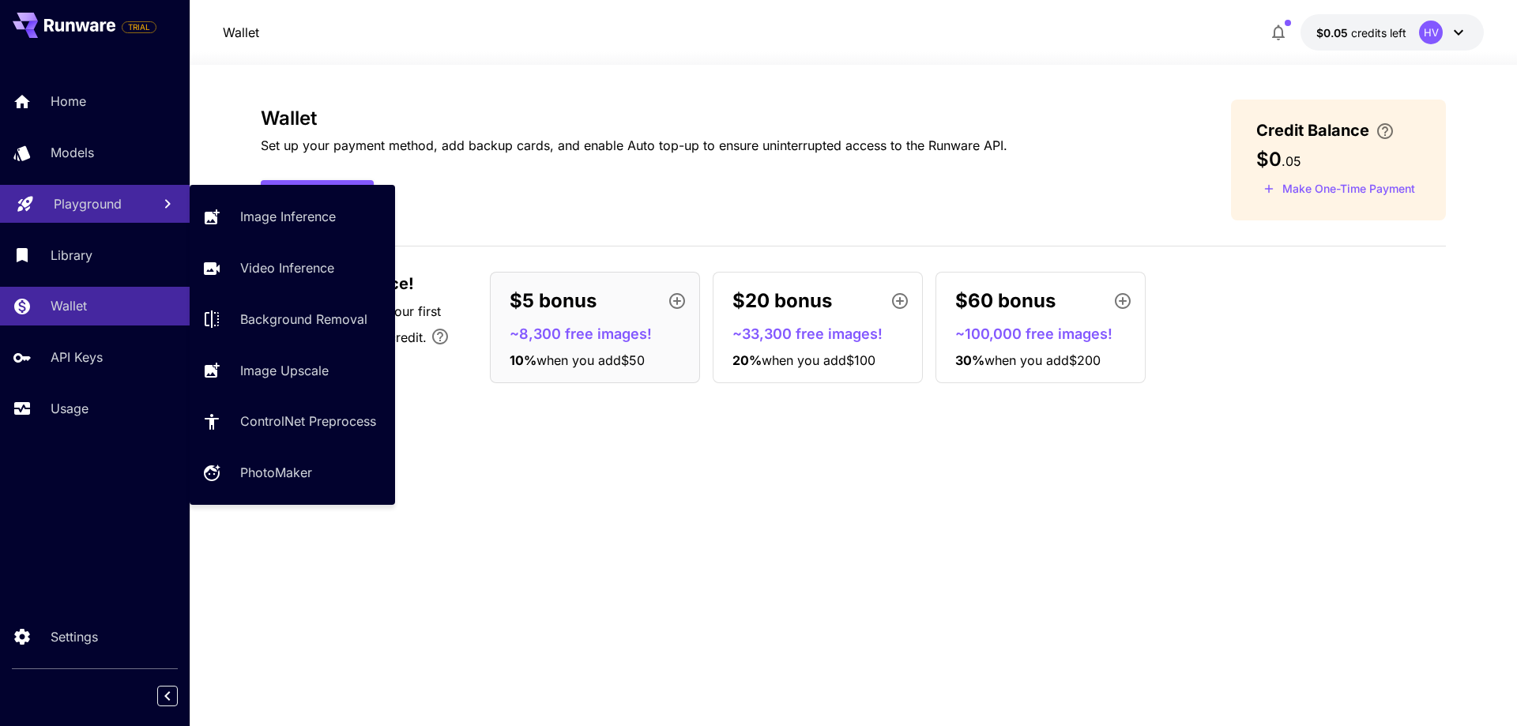
click at [122, 215] on link "Playground" at bounding box center [95, 204] width 190 height 39
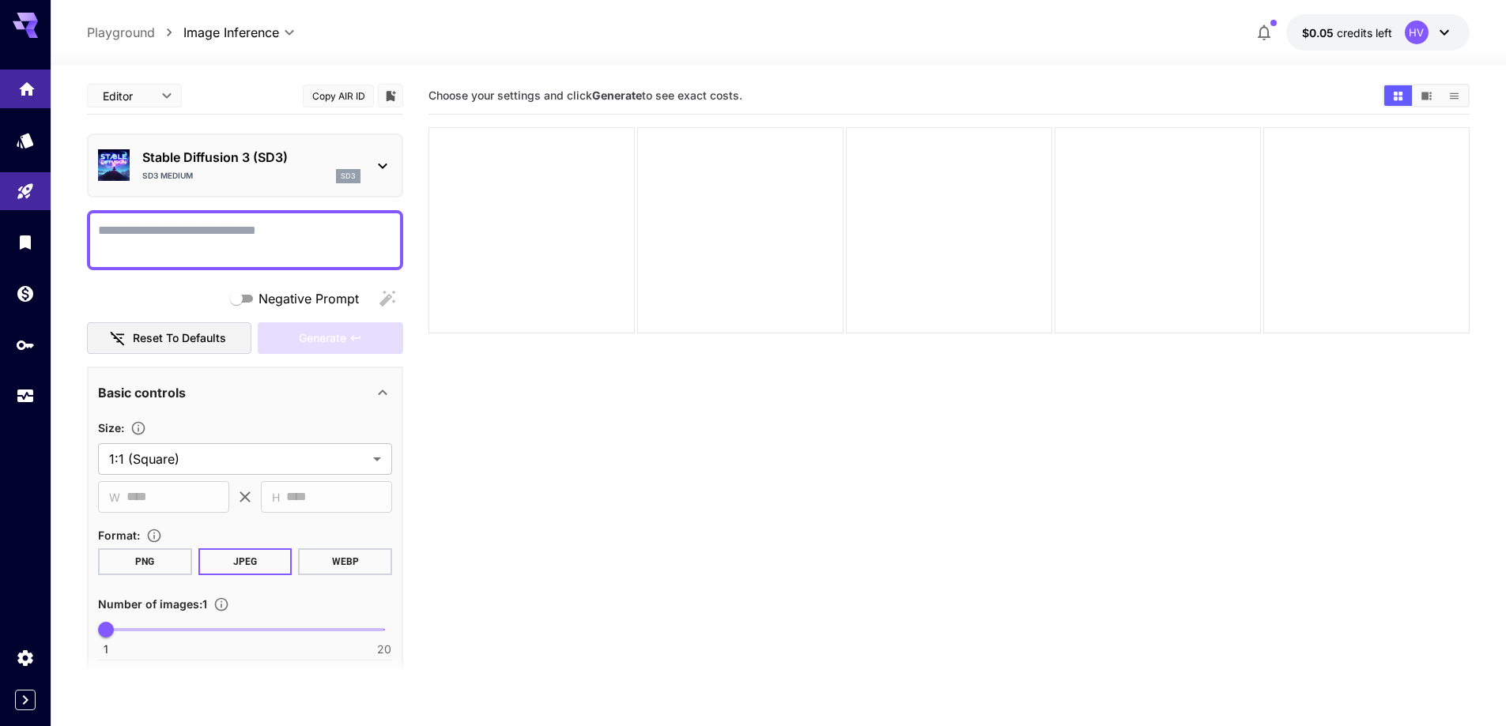
click at [17, 88] on icon "Home" at bounding box center [26, 85] width 19 height 19
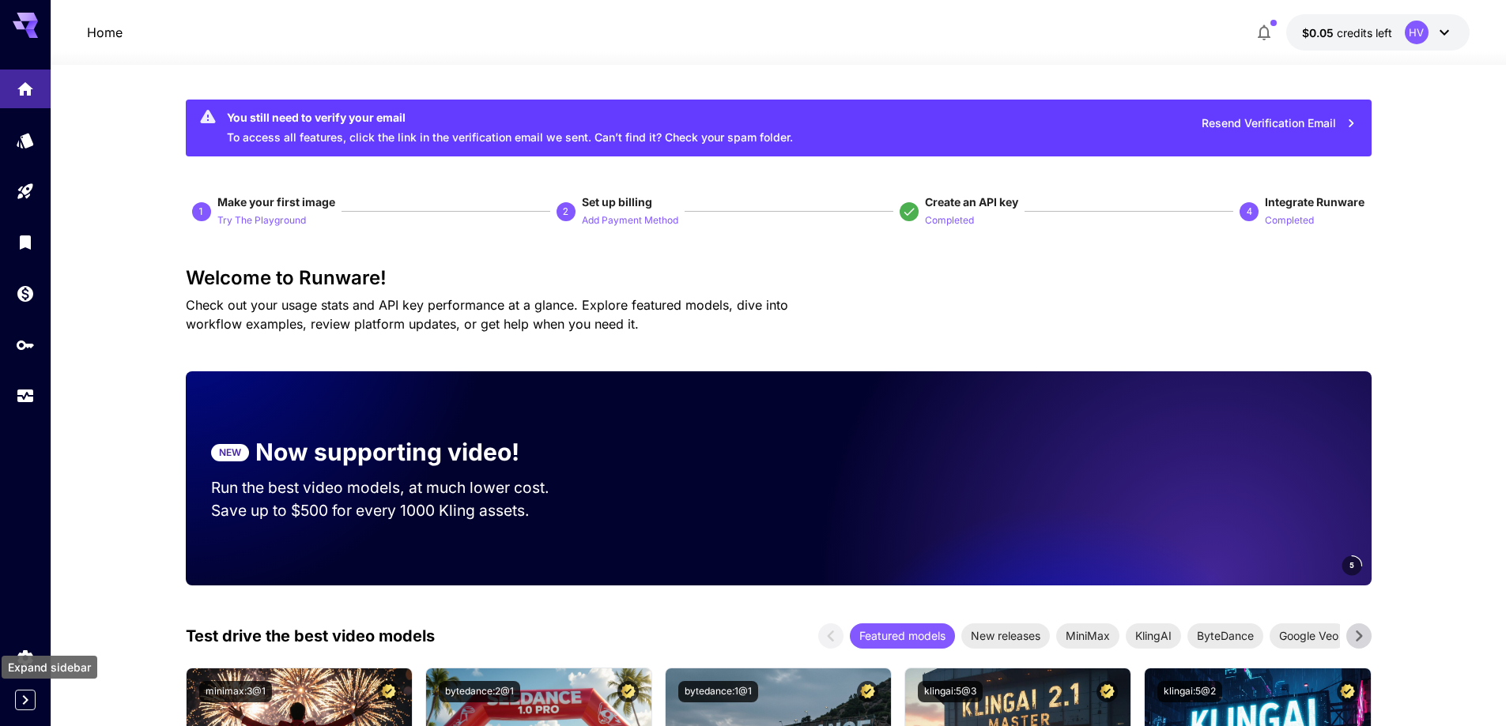
click at [20, 709] on icon "Expand sidebar" at bounding box center [25, 700] width 19 height 19
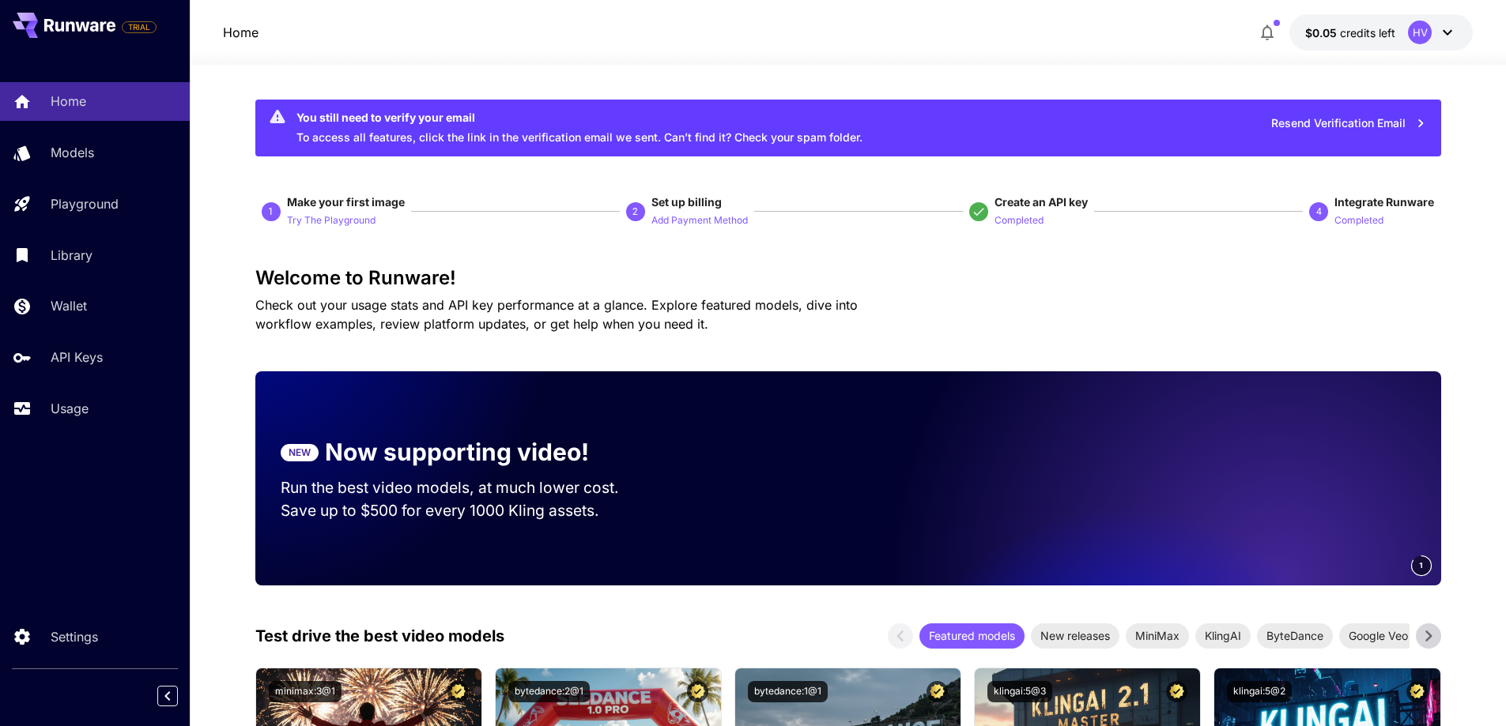
click at [1343, 210] on button "Completed" at bounding box center [1358, 219] width 49 height 19
click at [1332, 215] on span "4" at bounding box center [1321, 211] width 25 height 19
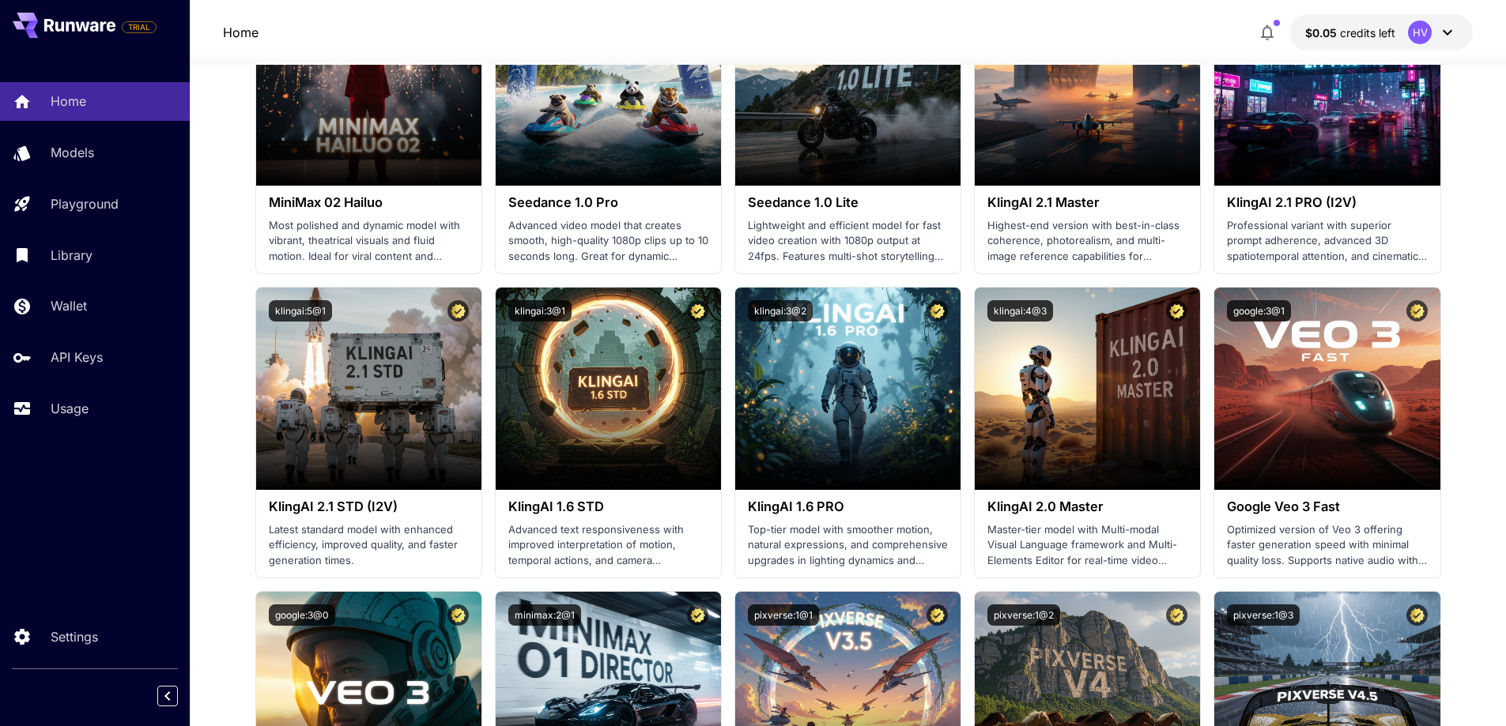
scroll to position [342, 0]
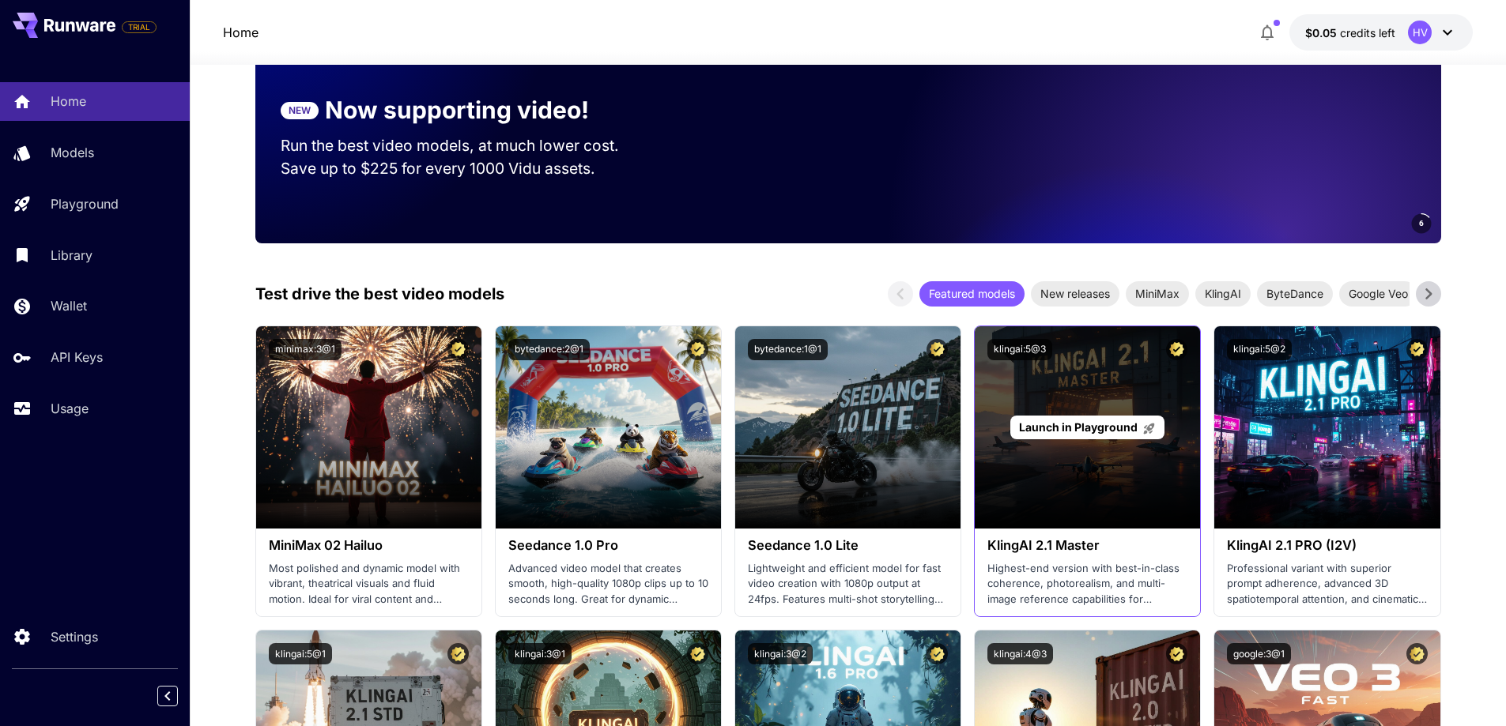
click at [1148, 478] on div "Launch in Playground" at bounding box center [1086, 427] width 225 height 202
click at [1110, 465] on div "Launch in Playground" at bounding box center [1086, 427] width 225 height 202
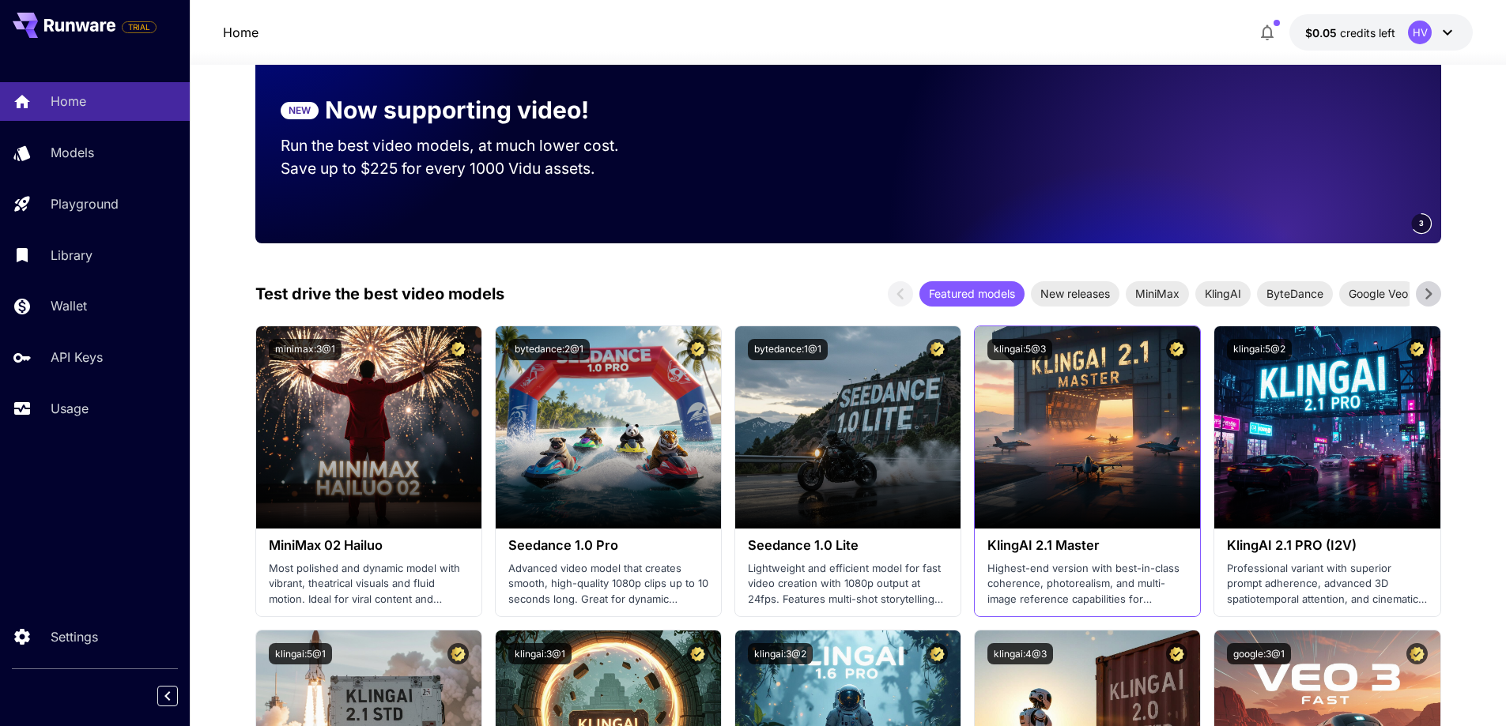
click at [1127, 583] on p "Highest-end version with best-in-class coherence, photorealism, and multi-image…" at bounding box center [1087, 584] width 200 height 47
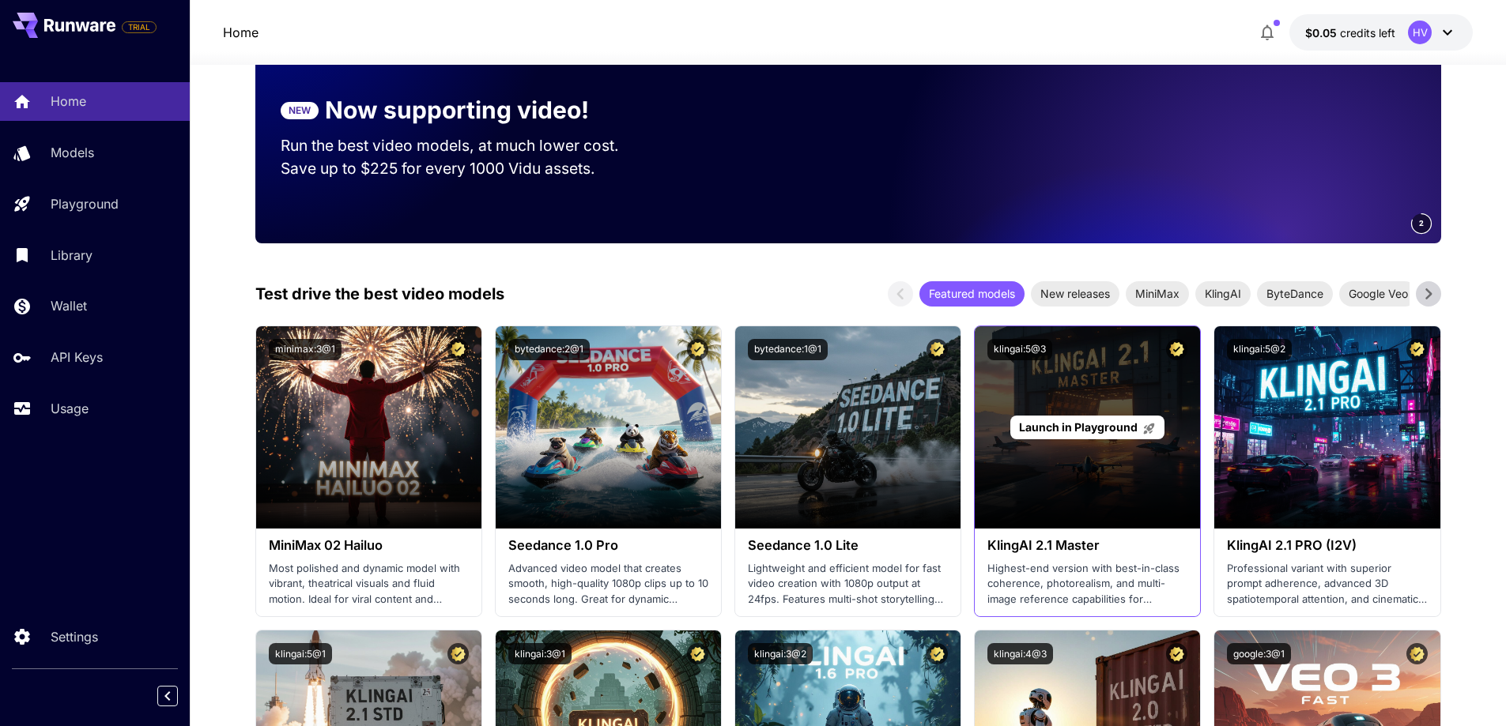
drag, startPoint x: 1127, startPoint y: 583, endPoint x: 1082, endPoint y: 509, distance: 86.9
click at [1082, 524] on div "Launch in Playground" at bounding box center [1086, 427] width 225 height 202
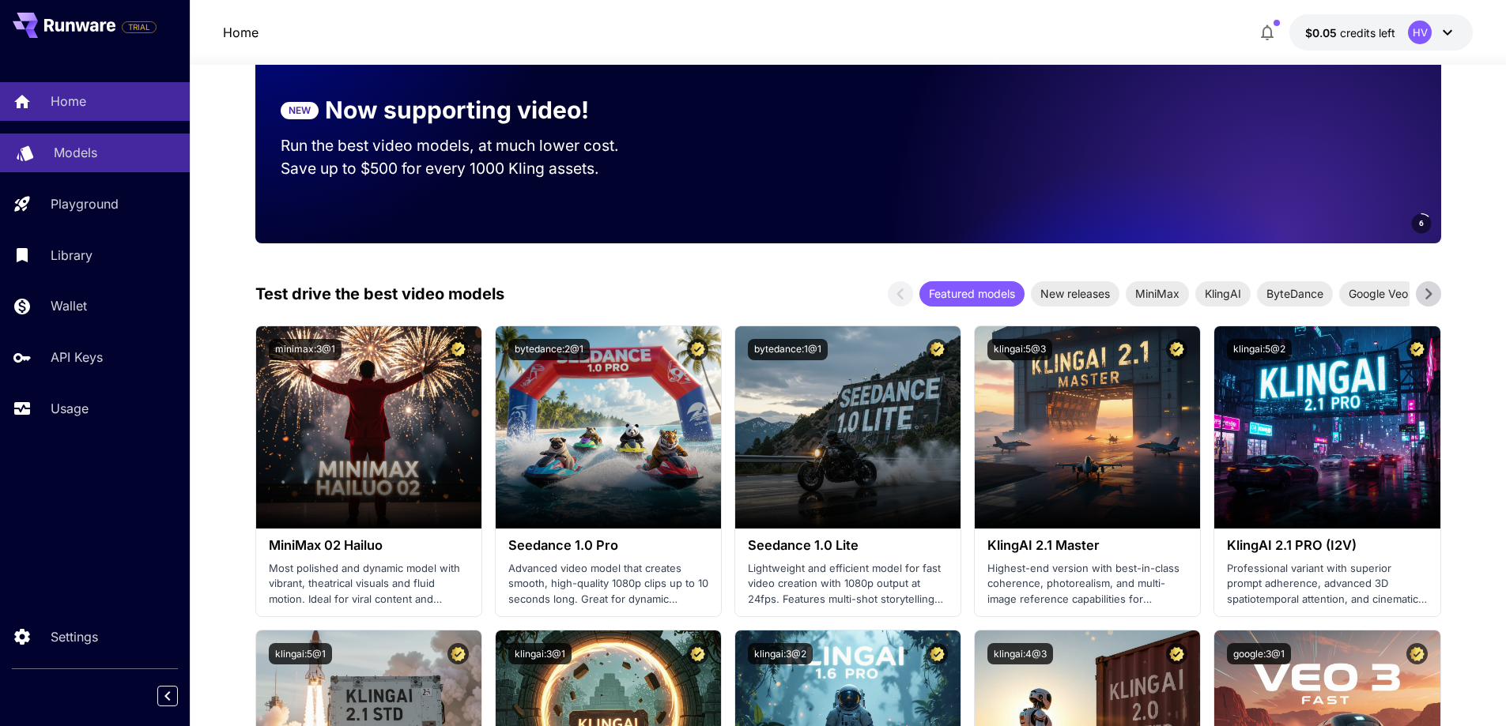
click at [169, 152] on div "Models" at bounding box center [115, 152] width 123 height 19
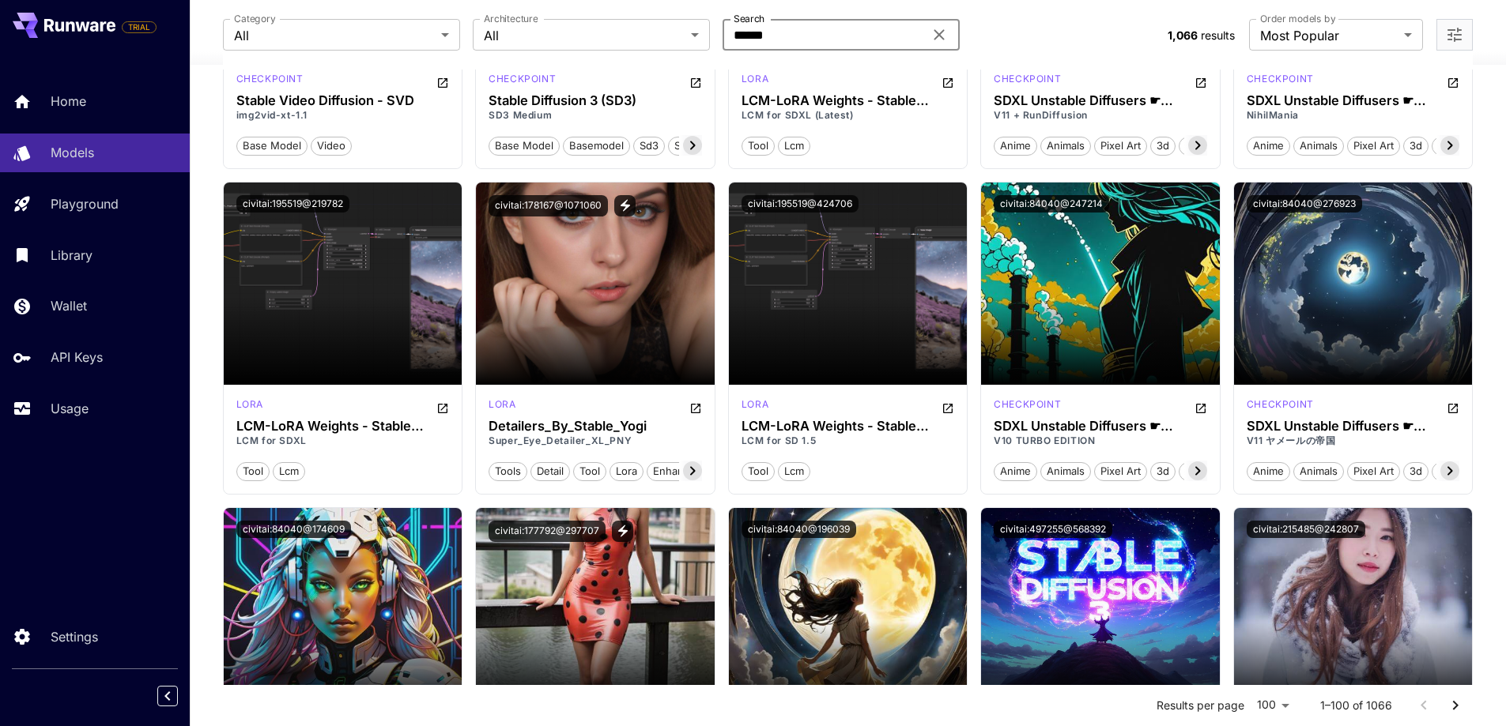
click at [846, 28] on input "******" at bounding box center [822, 35] width 201 height 32
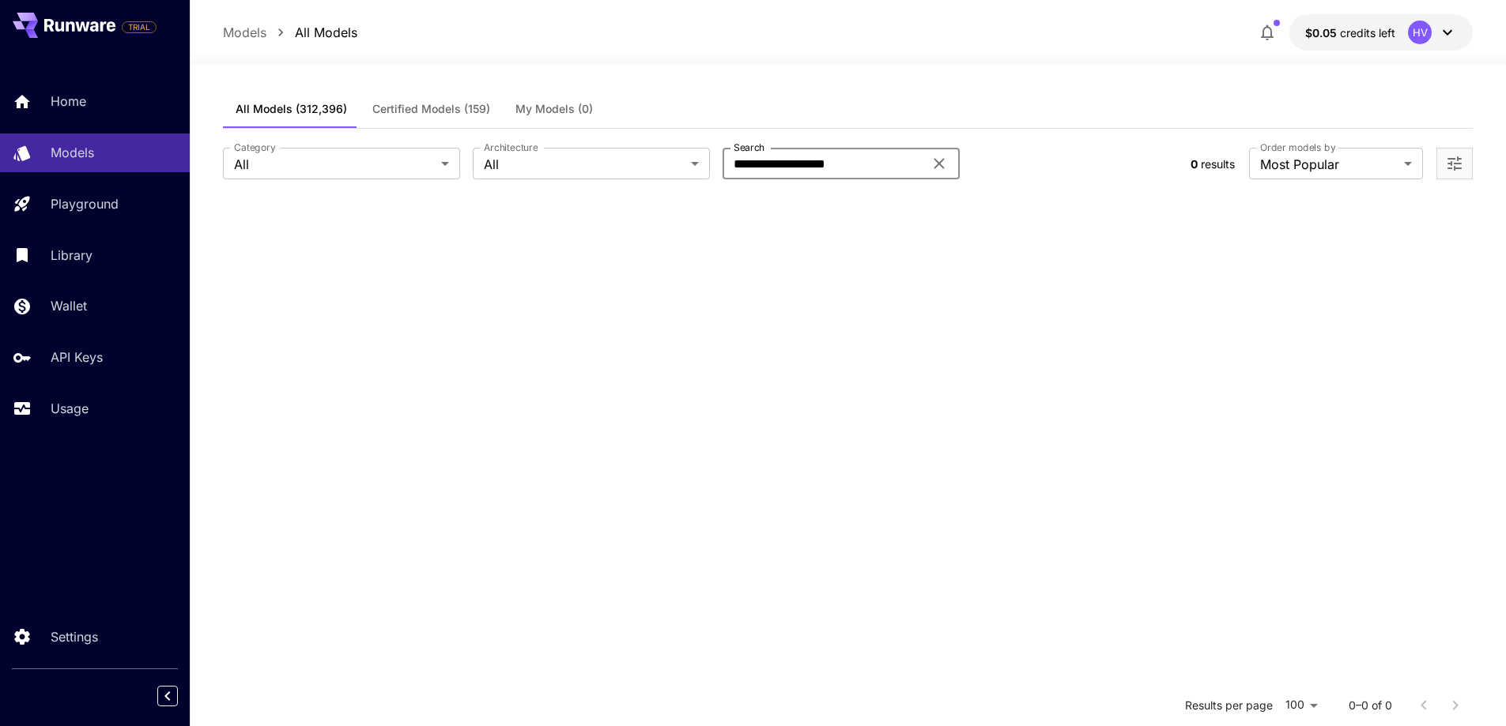
click at [826, 161] on input "**********" at bounding box center [822, 164] width 201 height 32
click at [865, 164] on input "**********" at bounding box center [822, 164] width 201 height 32
type input "**********"
click at [454, 99] on button "Certified Models (159)" at bounding box center [431, 109] width 143 height 38
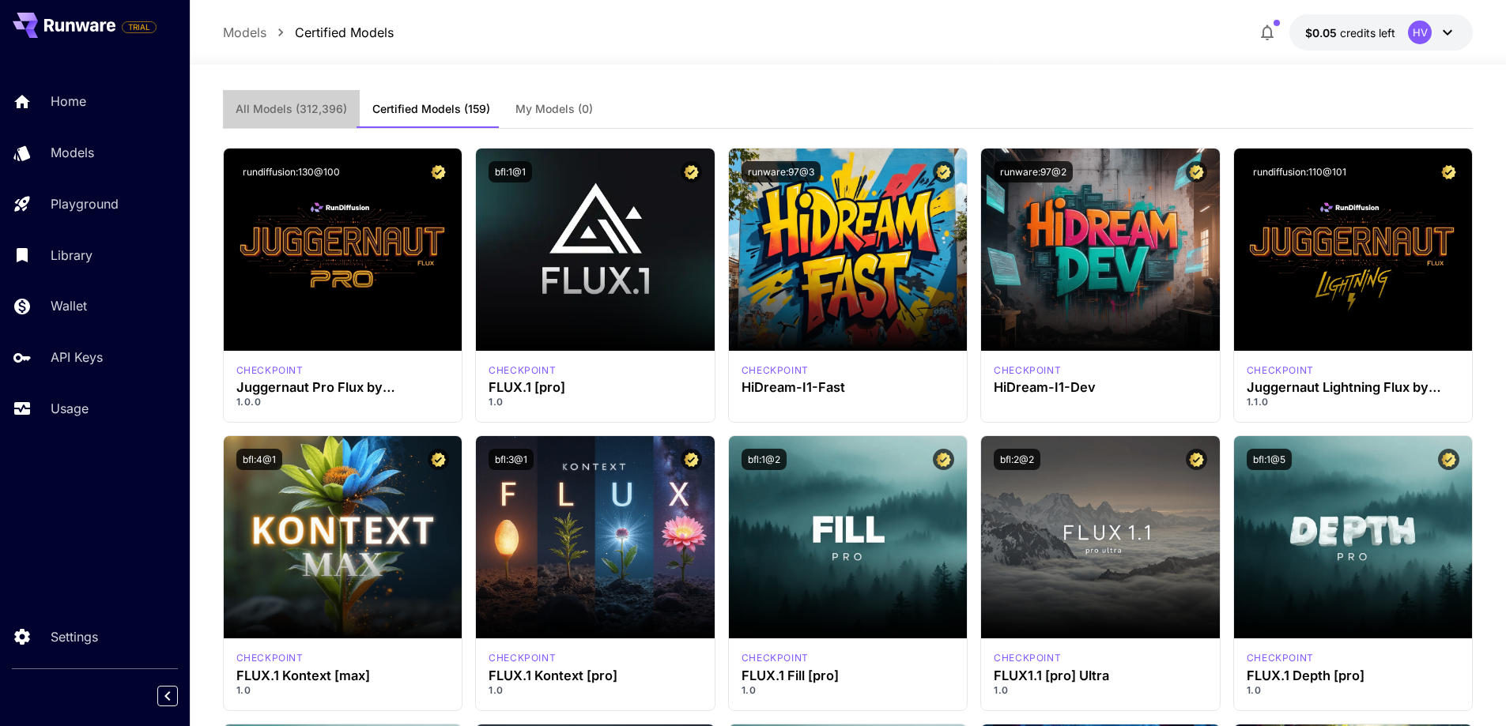
click at [320, 101] on button "All Models (312,396)" at bounding box center [291, 109] width 137 height 38
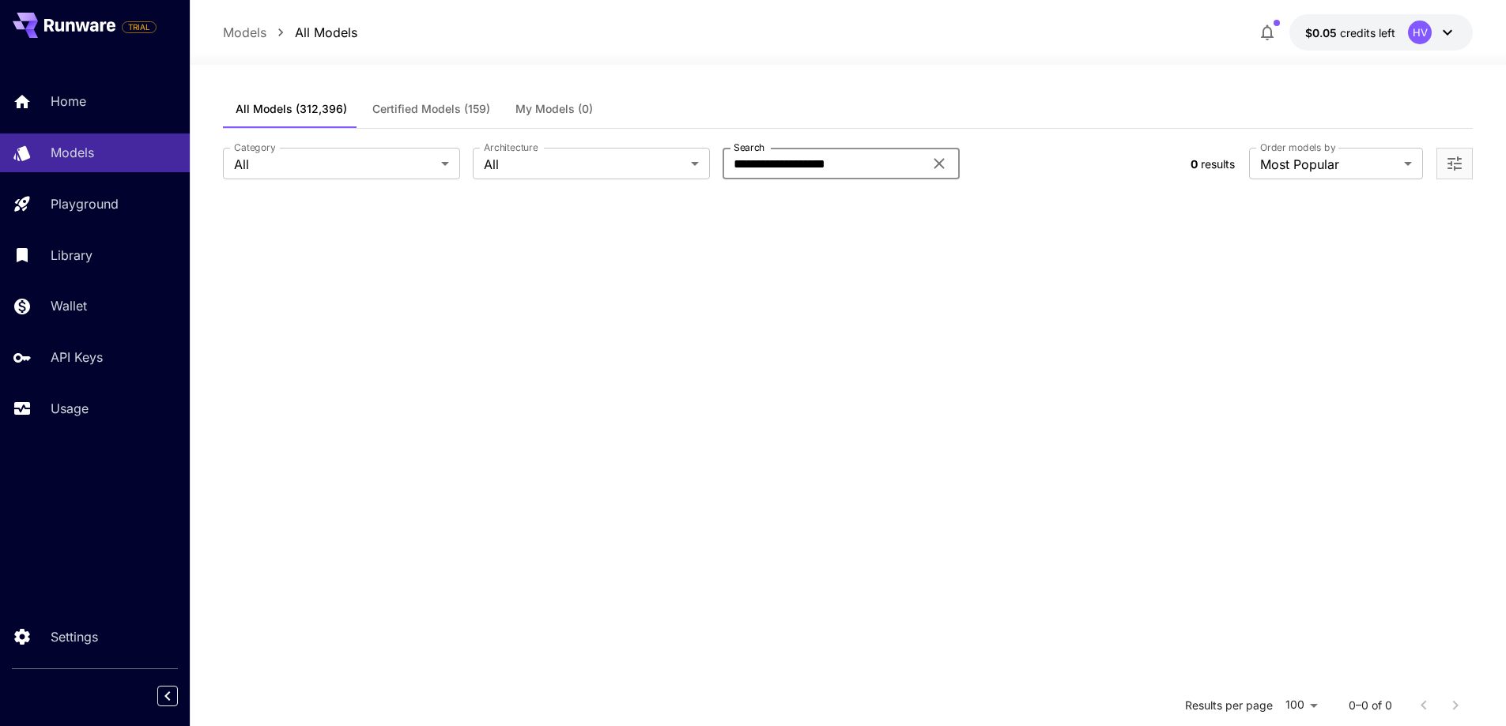
drag, startPoint x: 876, startPoint y: 167, endPoint x: 345, endPoint y: 145, distance: 530.8
click at [346, 148] on div "**********" at bounding box center [700, 164] width 955 height 32
click at [529, 100] on button "My Models (0)" at bounding box center [554, 109] width 103 height 38
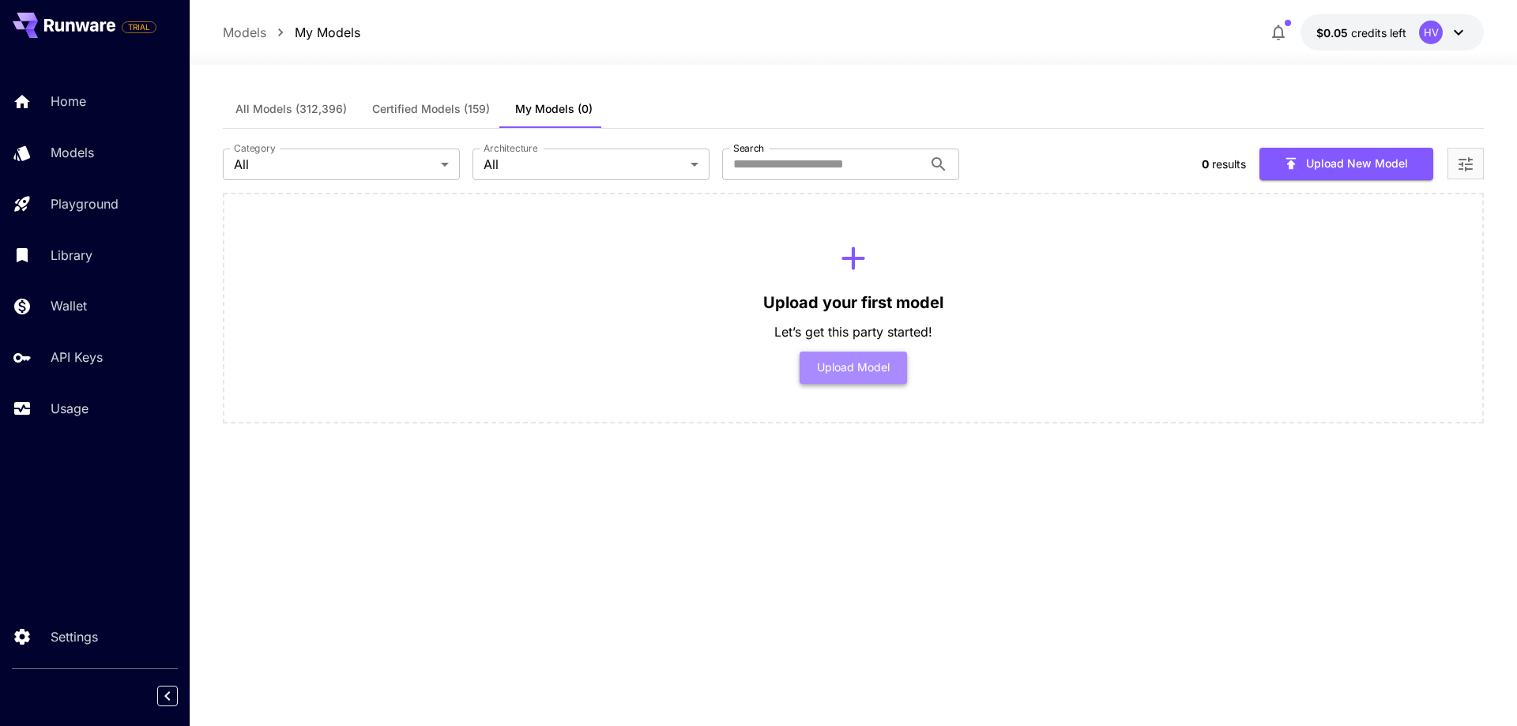
click at [888, 372] on button "Upload Model" at bounding box center [854, 368] width 108 height 32
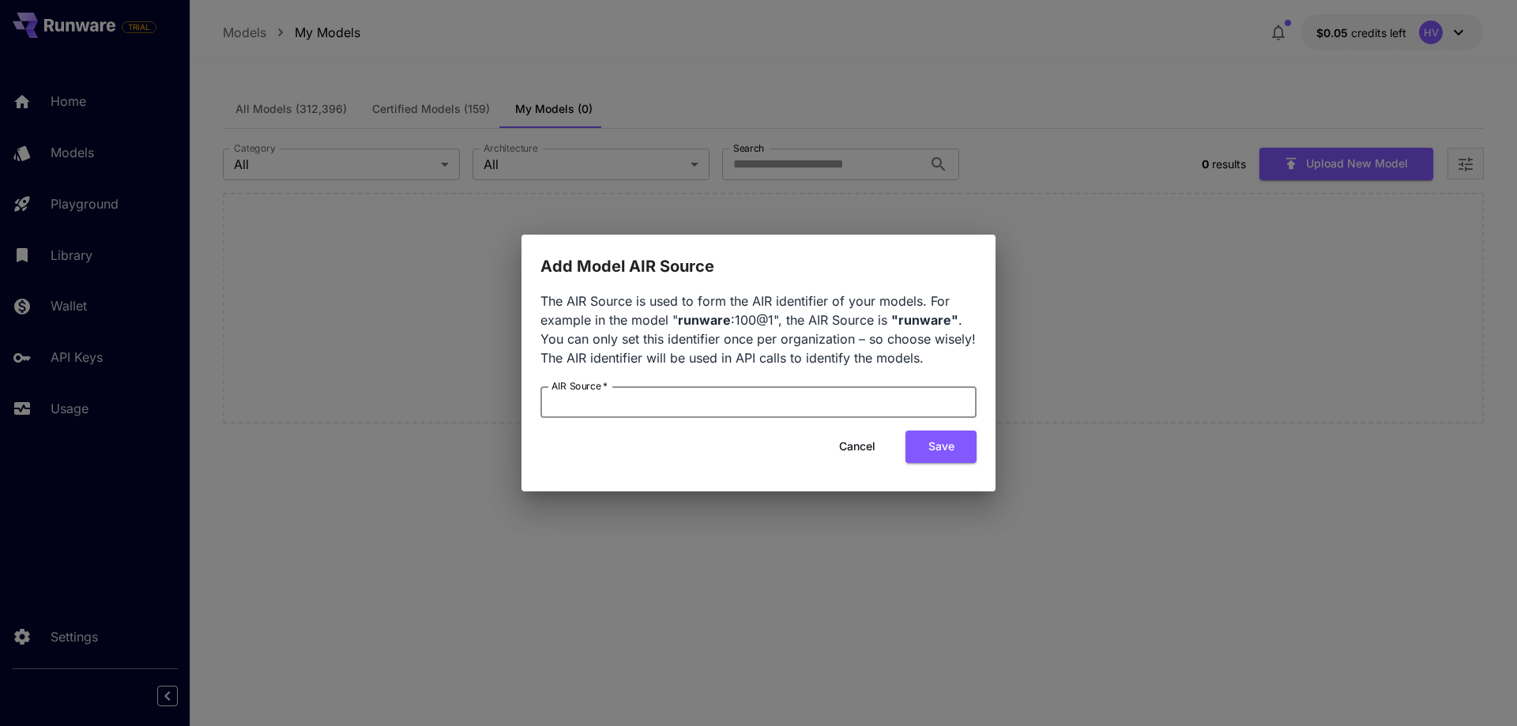
click at [820, 403] on input "AIR Source   *" at bounding box center [759, 402] width 436 height 32
click at [850, 458] on button "Cancel" at bounding box center [857, 447] width 71 height 32
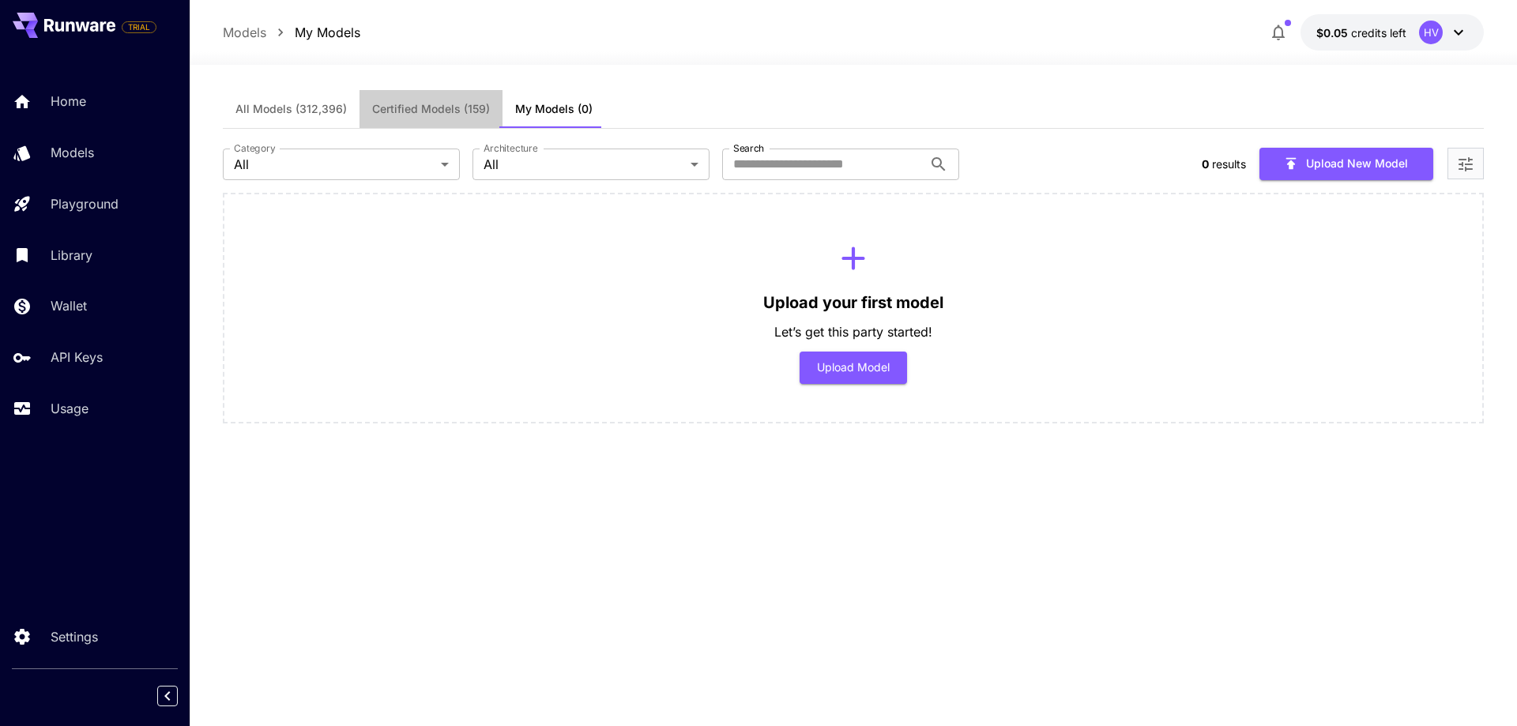
click at [436, 95] on button "Certified Models (159)" at bounding box center [431, 109] width 143 height 38
